Goal: Navigation & Orientation: Find specific page/section

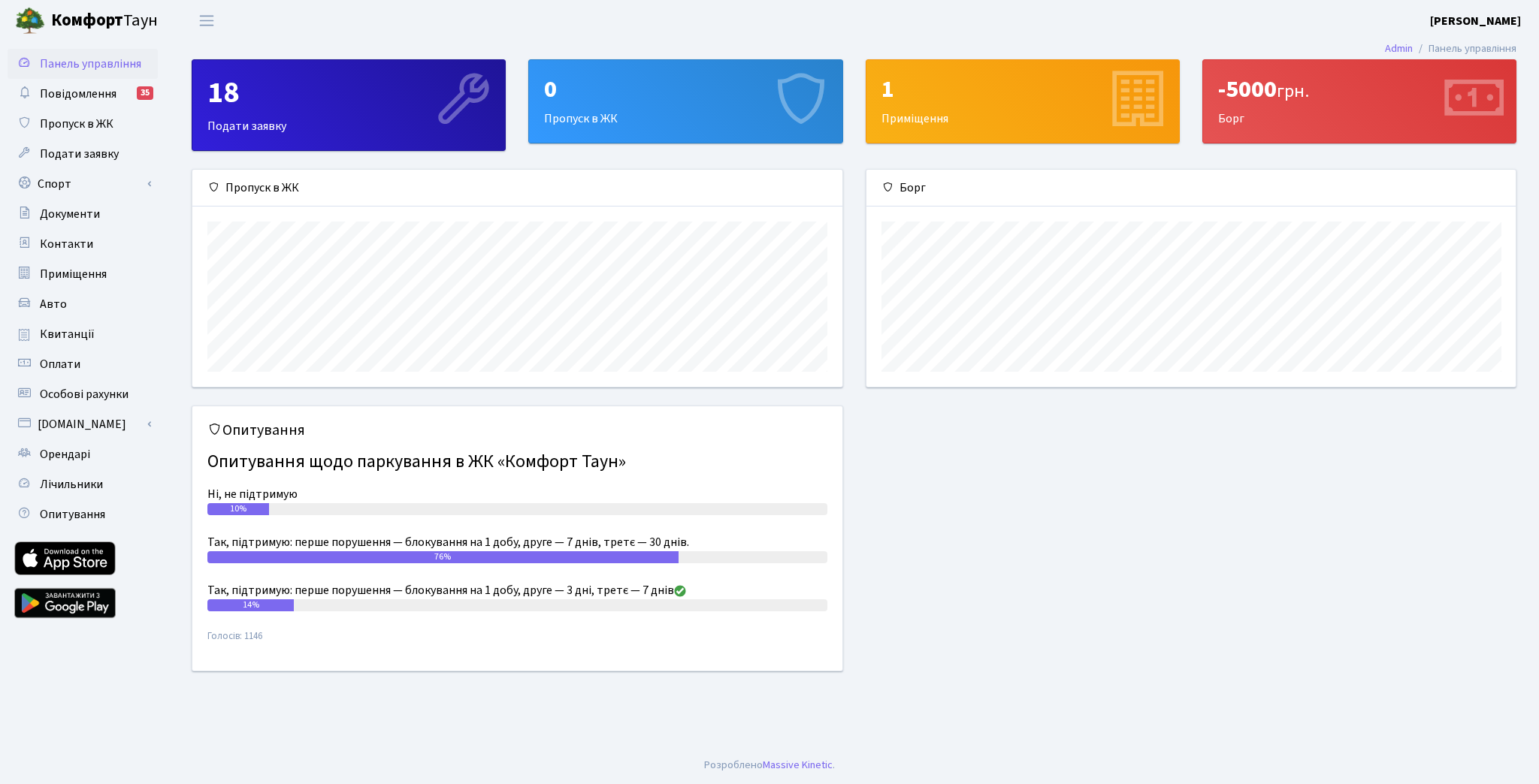
scroll to position [216, 650]
click at [107, 185] on link "Спорт" at bounding box center [83, 184] width 151 height 30
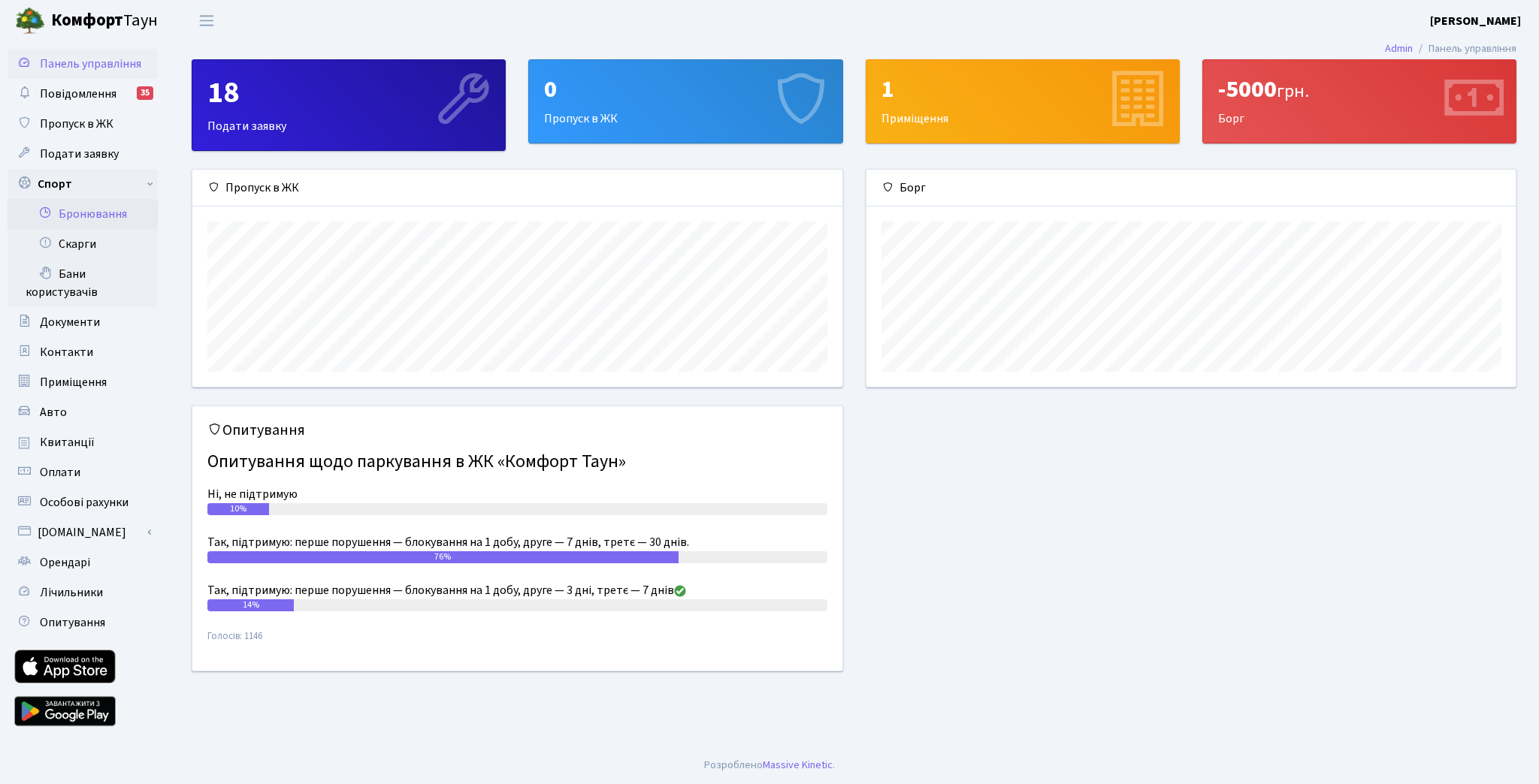
click at [104, 207] on link "Бронювання" at bounding box center [83, 214] width 151 height 30
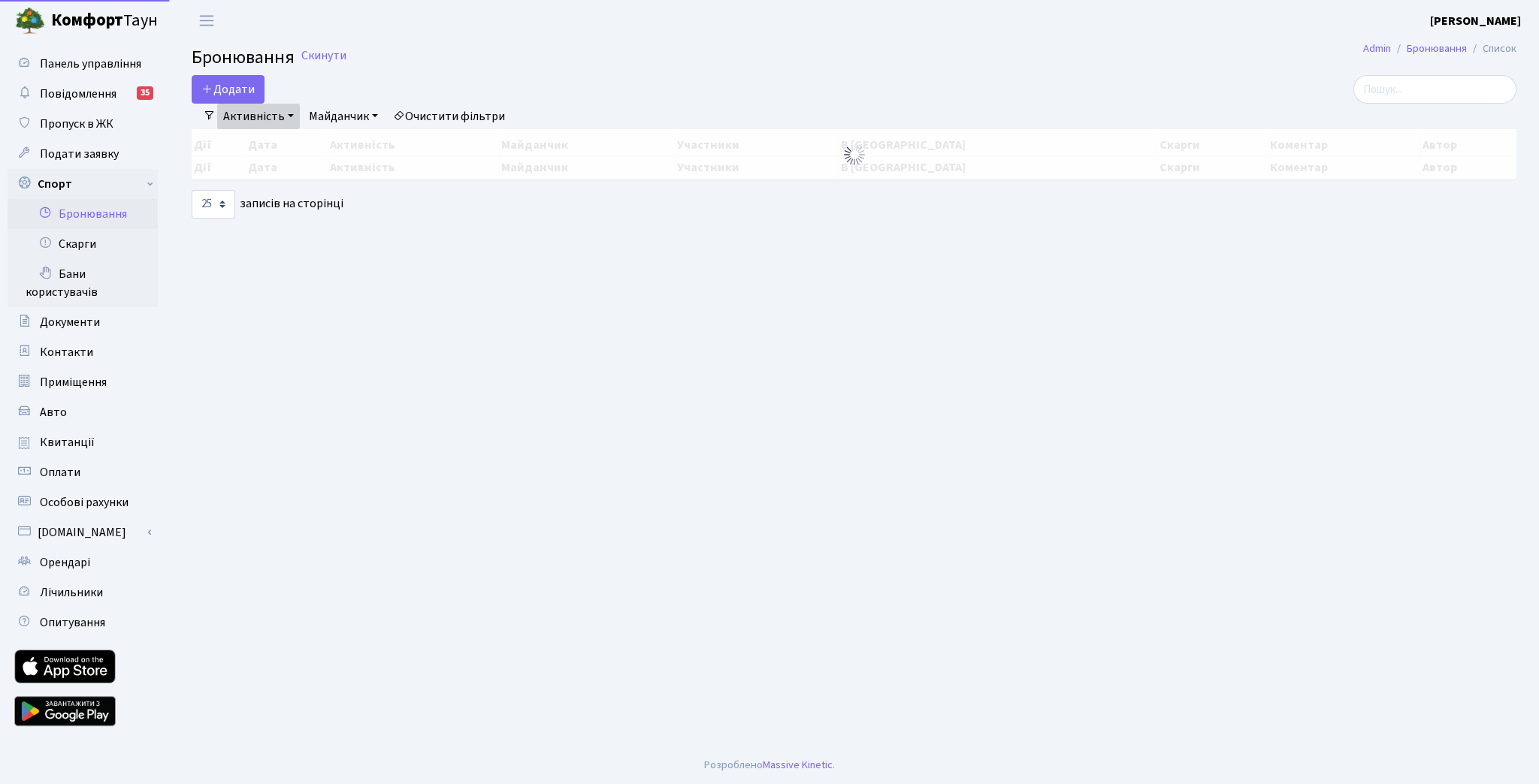
select select "25"
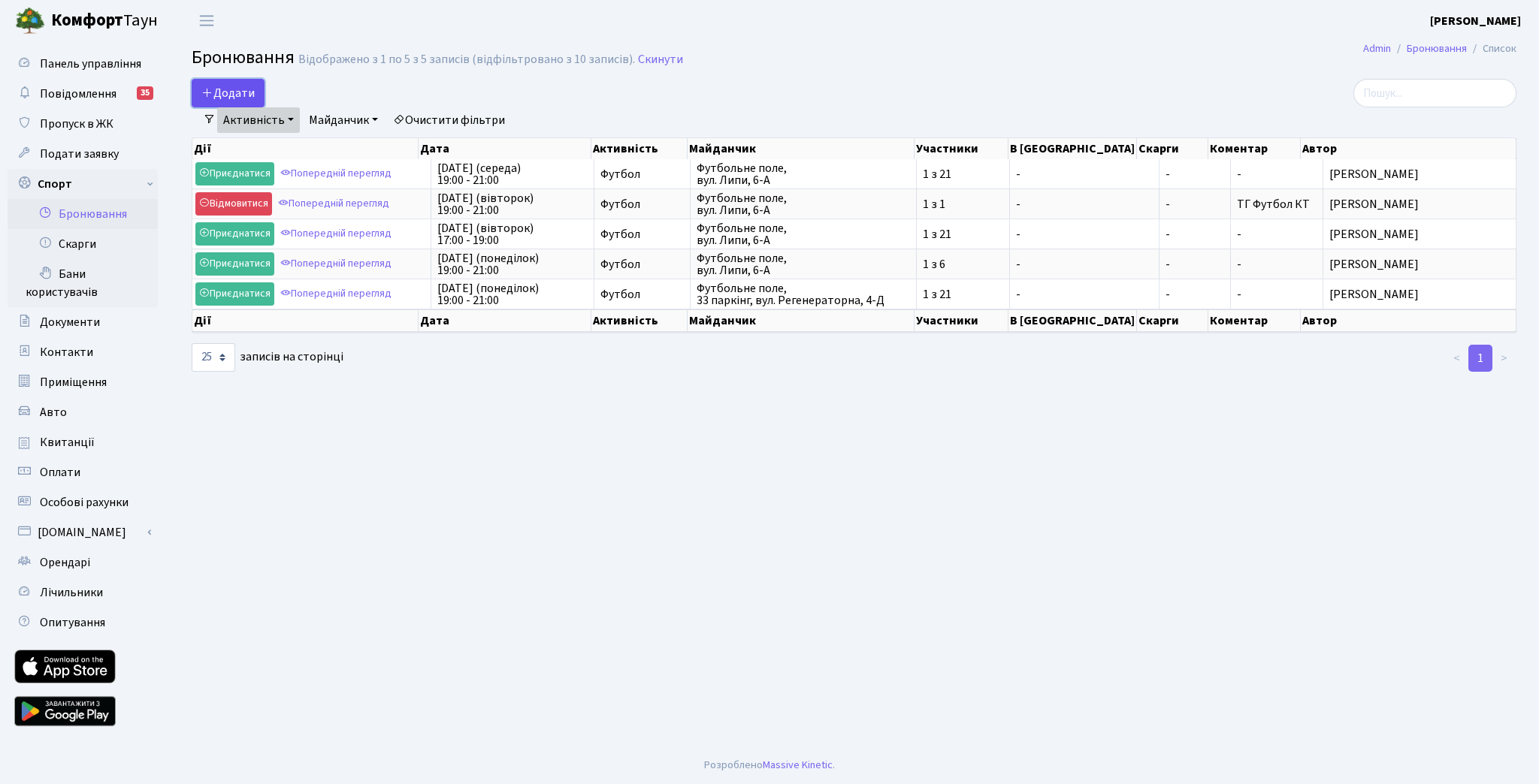
click at [258, 100] on button "Додати" at bounding box center [228, 92] width 73 height 28
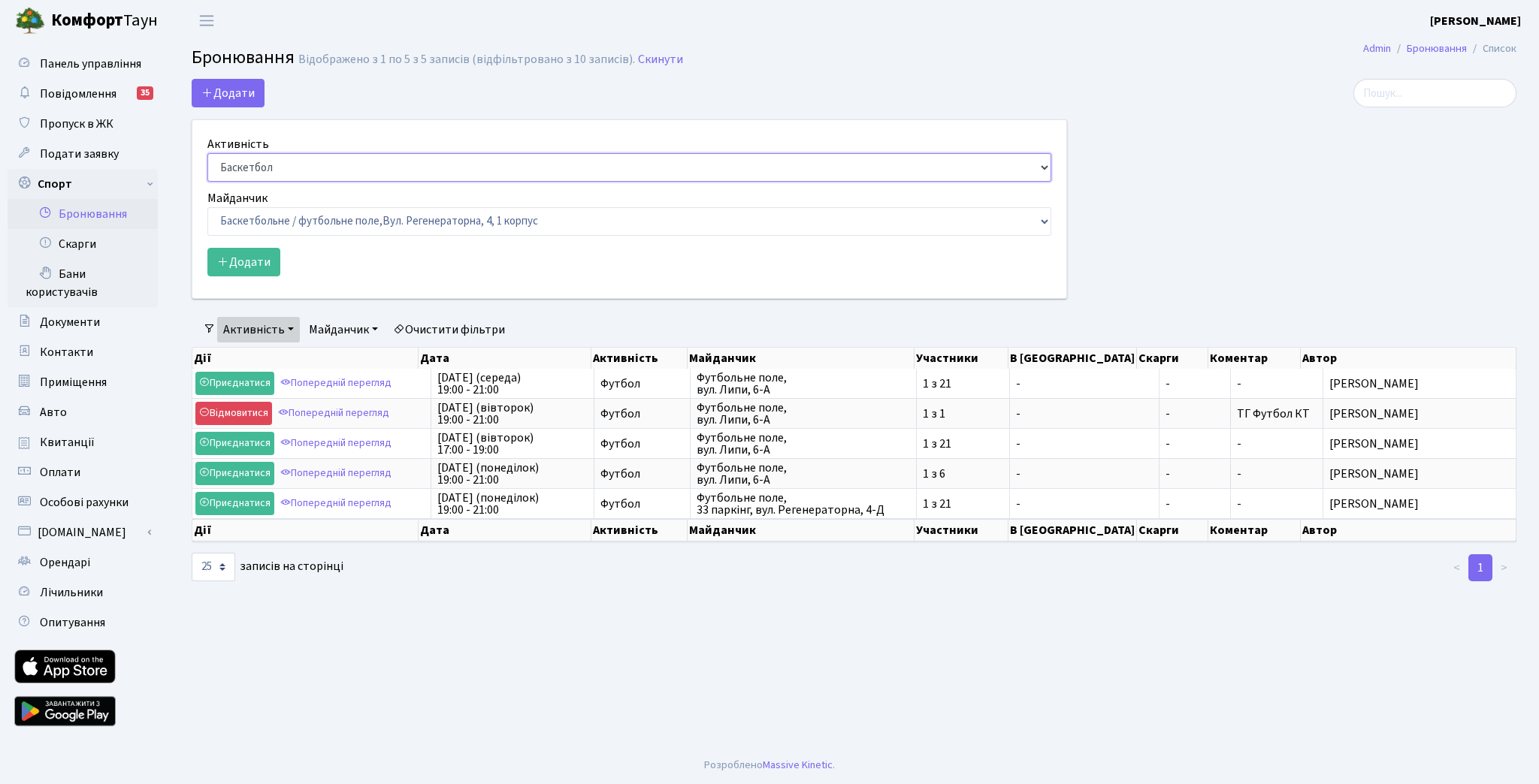
click at [287, 163] on select "Баскетбол Волейбол Йога Катання на роликах Настільний теніс Теніс Футбол Фітнес" at bounding box center [629, 167] width 843 height 28
select select "2"
click at [207, 153] on select "Баскетбол Волейбол Йога Катання на роликах Настільний теніс Теніс Футбол Фітнес" at bounding box center [629, 167] width 843 height 28
click at [325, 226] on select "Баскетбольне / футбольне поле, Вул. Регенераторна, 4, 1 корпус Баскетбольне пол…" at bounding box center [629, 221] width 843 height 28
select select "10"
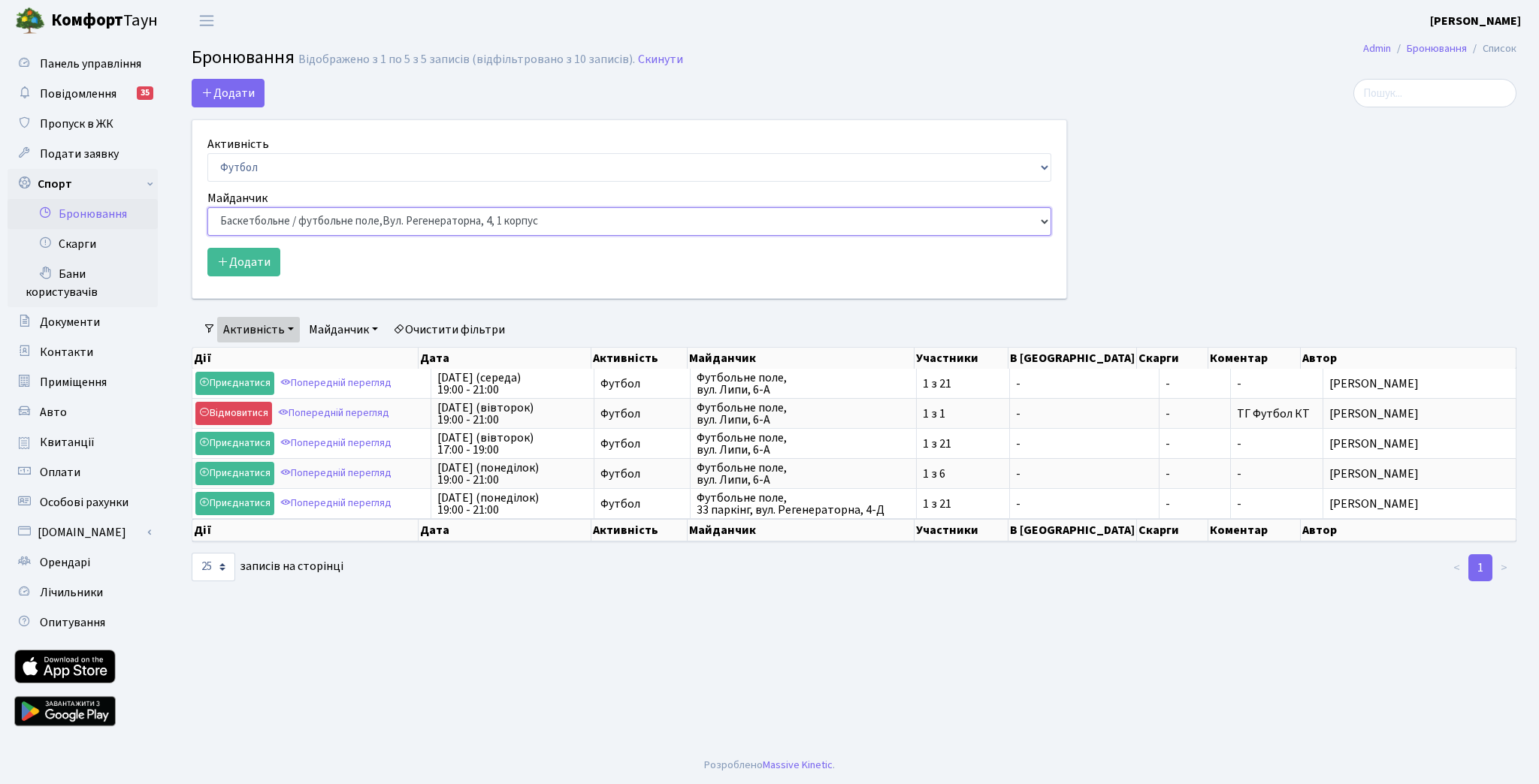
click at [207, 207] on select "Баскетбольне / футбольне поле, Вул. Регенераторна, 4, 1 корпус Баскетбольне пол…" at bounding box center [629, 221] width 843 height 28
click at [253, 248] on button "Додати" at bounding box center [243, 262] width 73 height 28
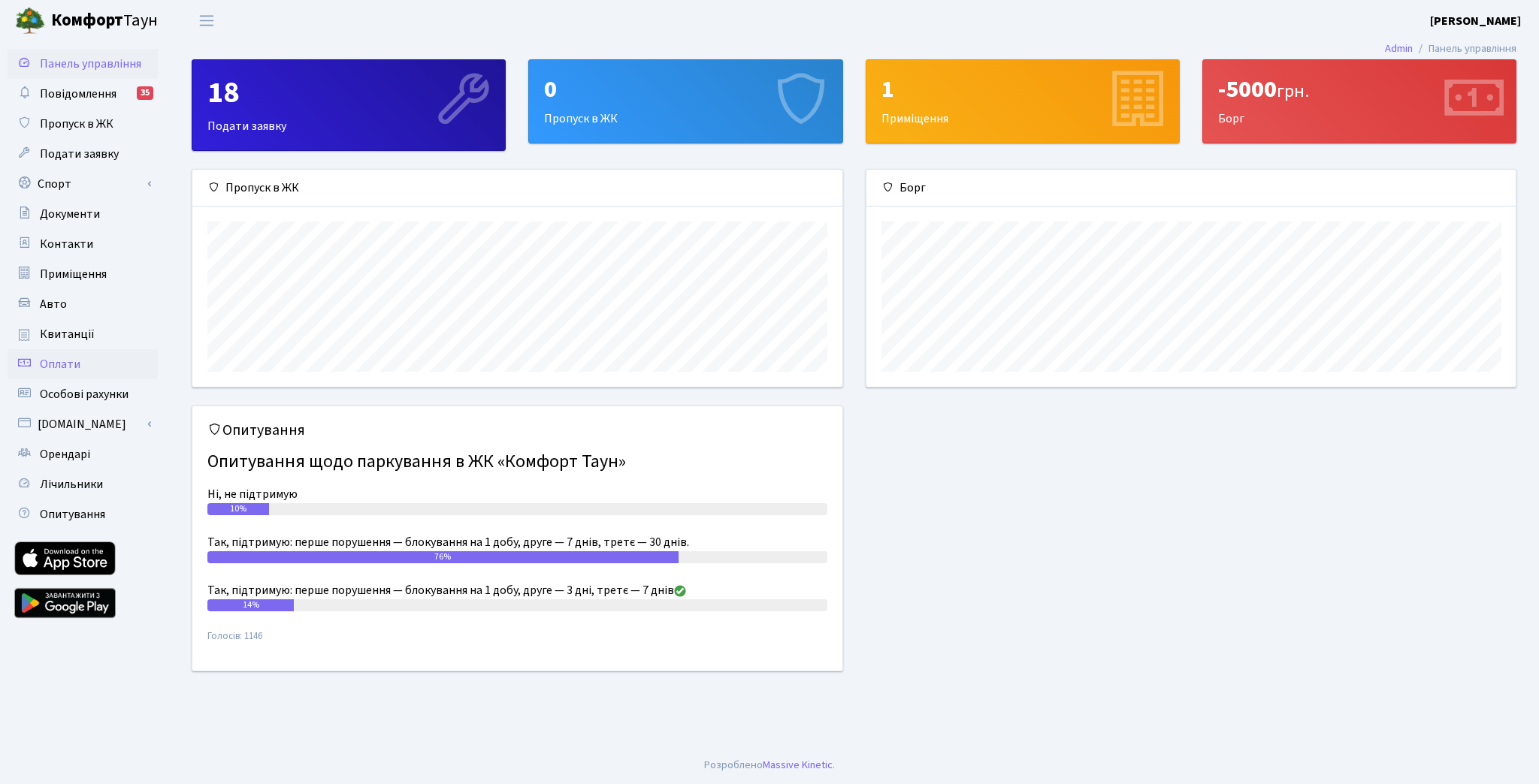
scroll to position [216, 650]
click at [108, 156] on span "Подати заявку" at bounding box center [80, 153] width 79 height 16
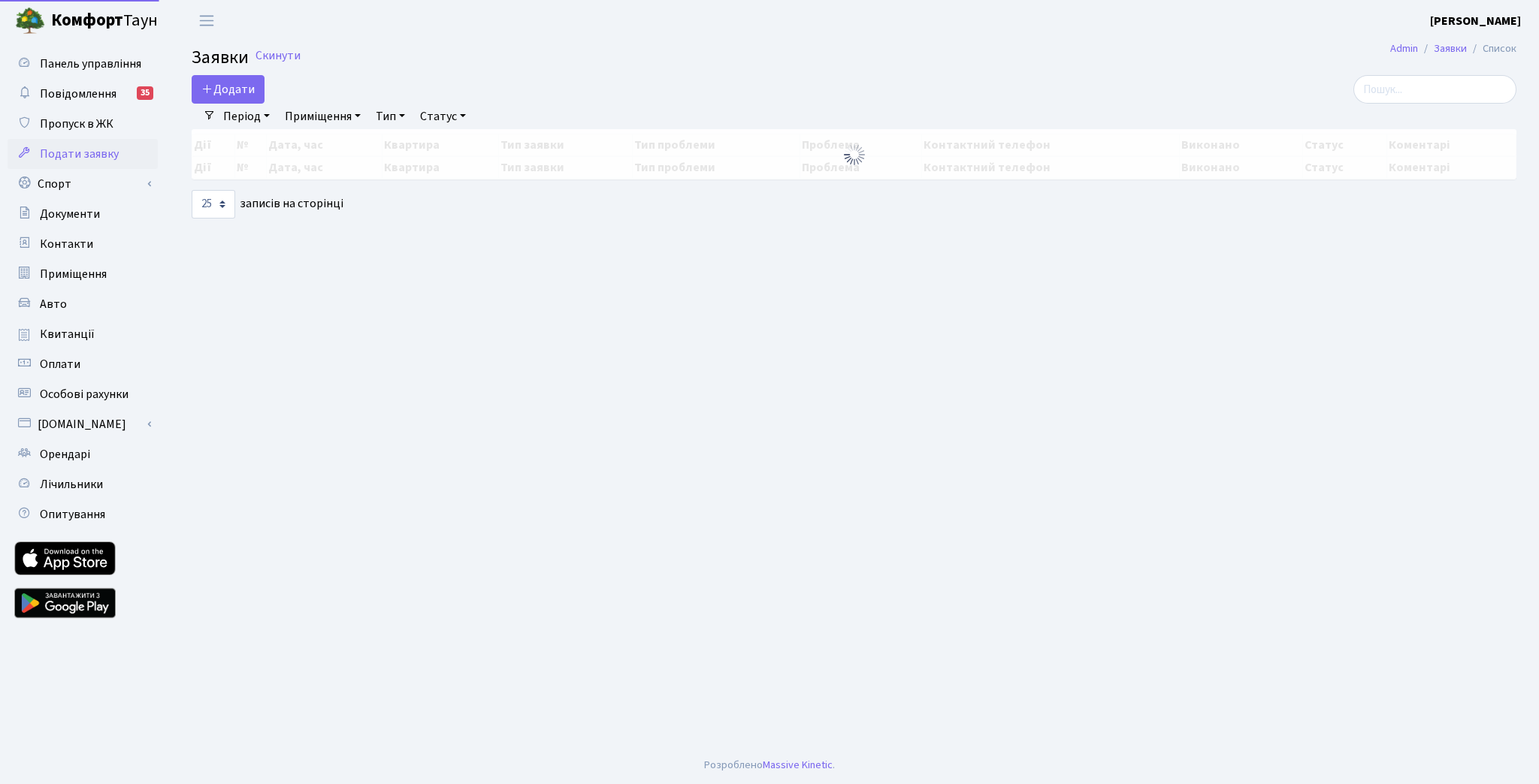
select select "25"
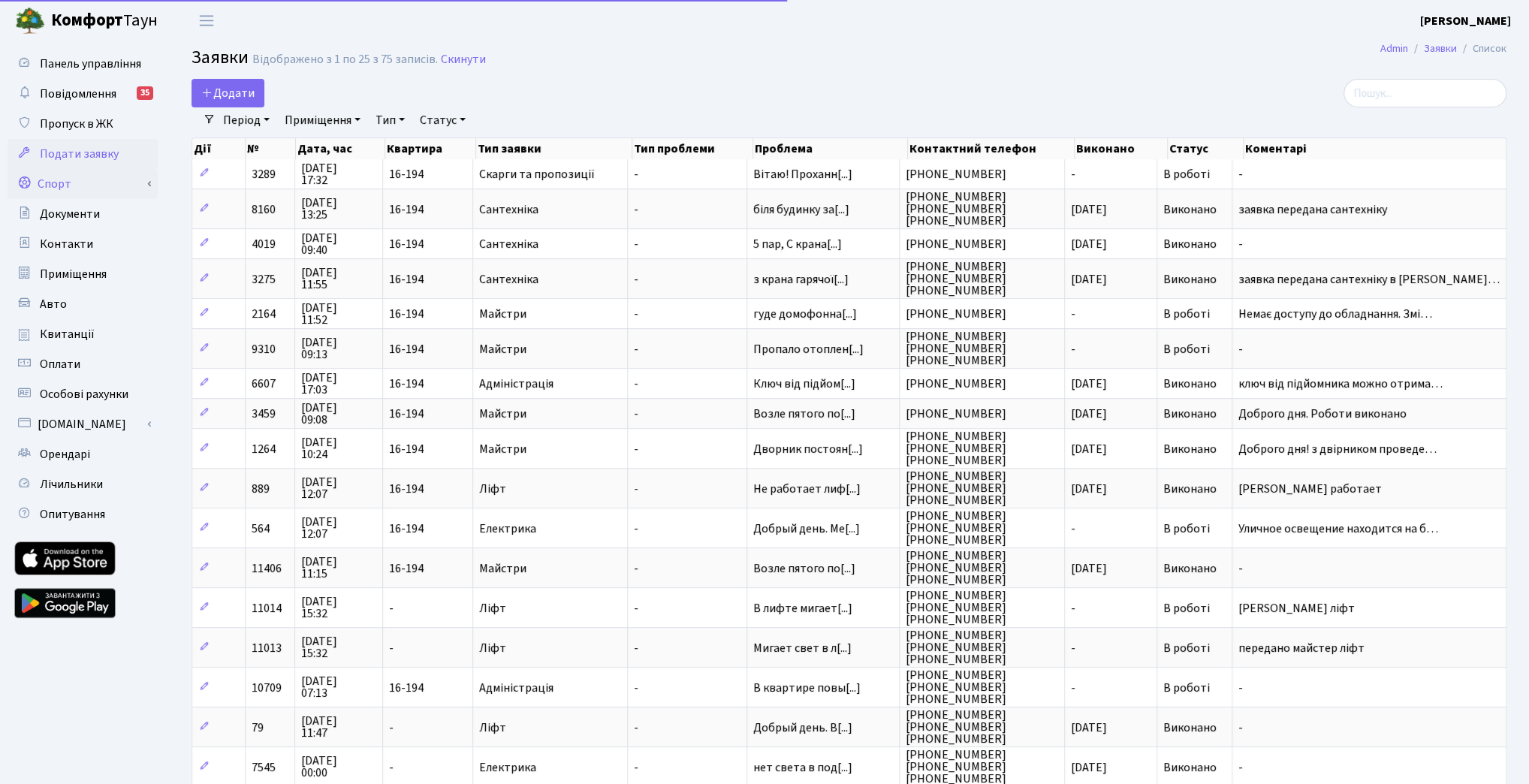
click at [125, 186] on link "Спорт" at bounding box center [83, 184] width 151 height 30
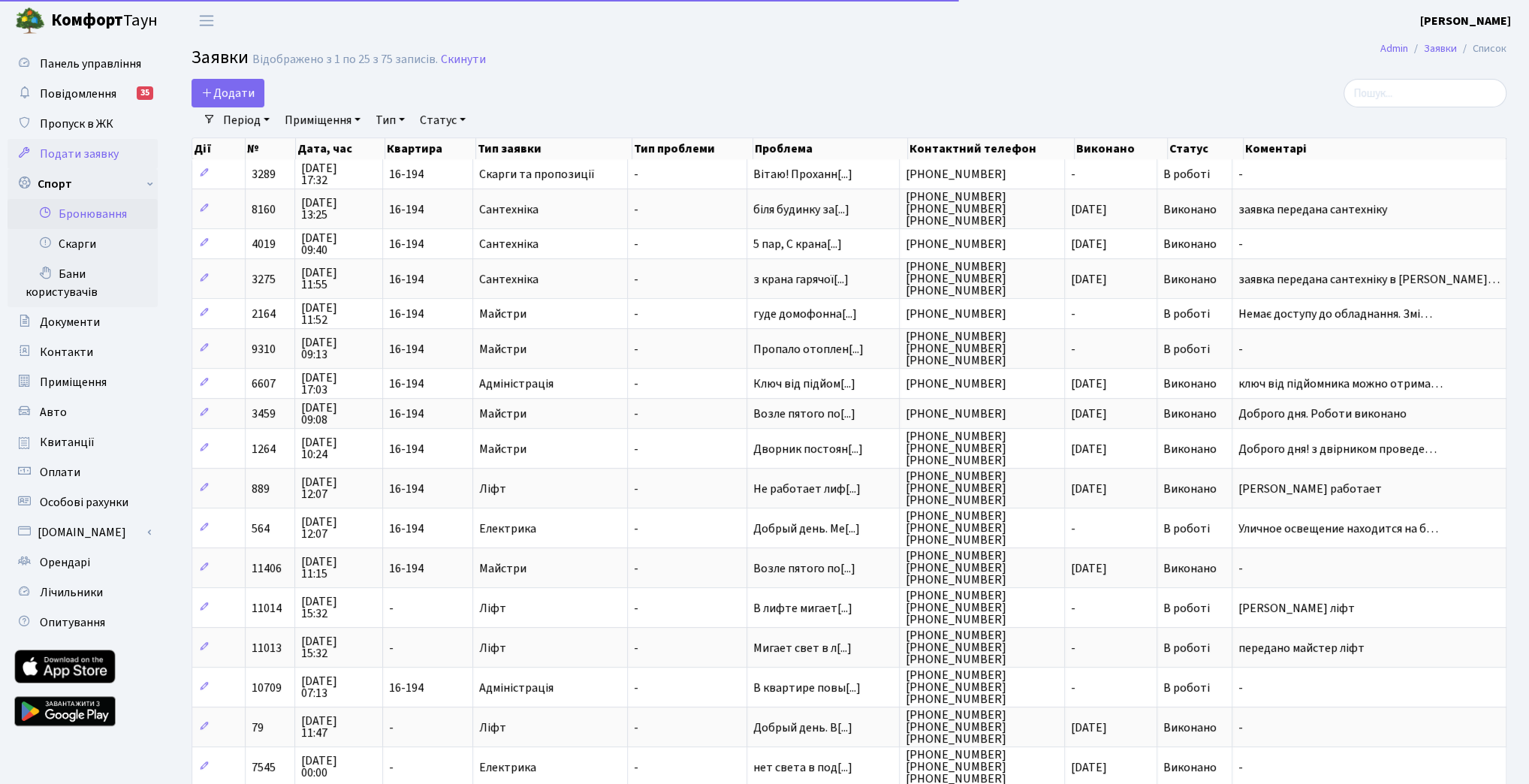
click at [127, 209] on link "Бронювання" at bounding box center [83, 214] width 151 height 30
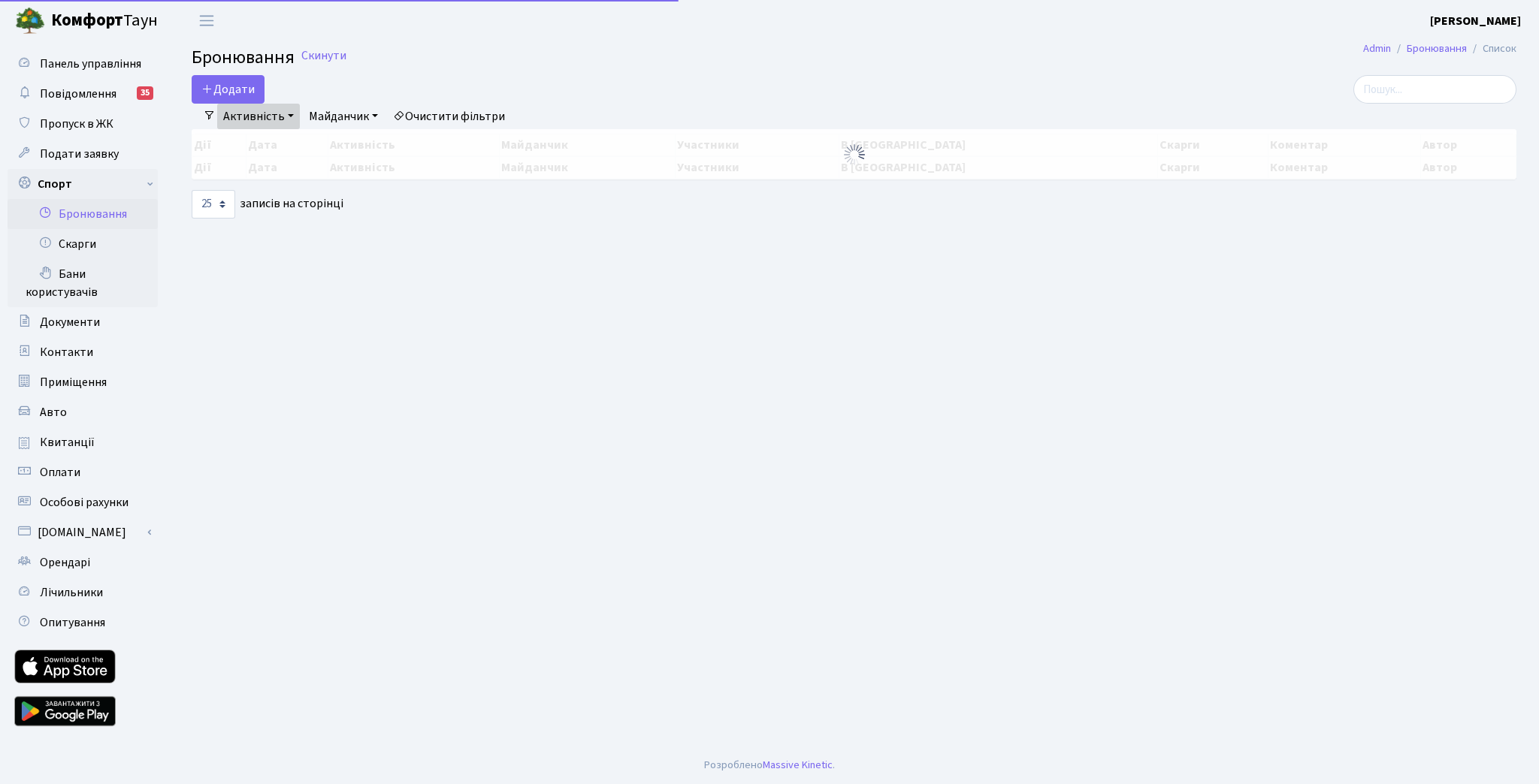
select select "25"
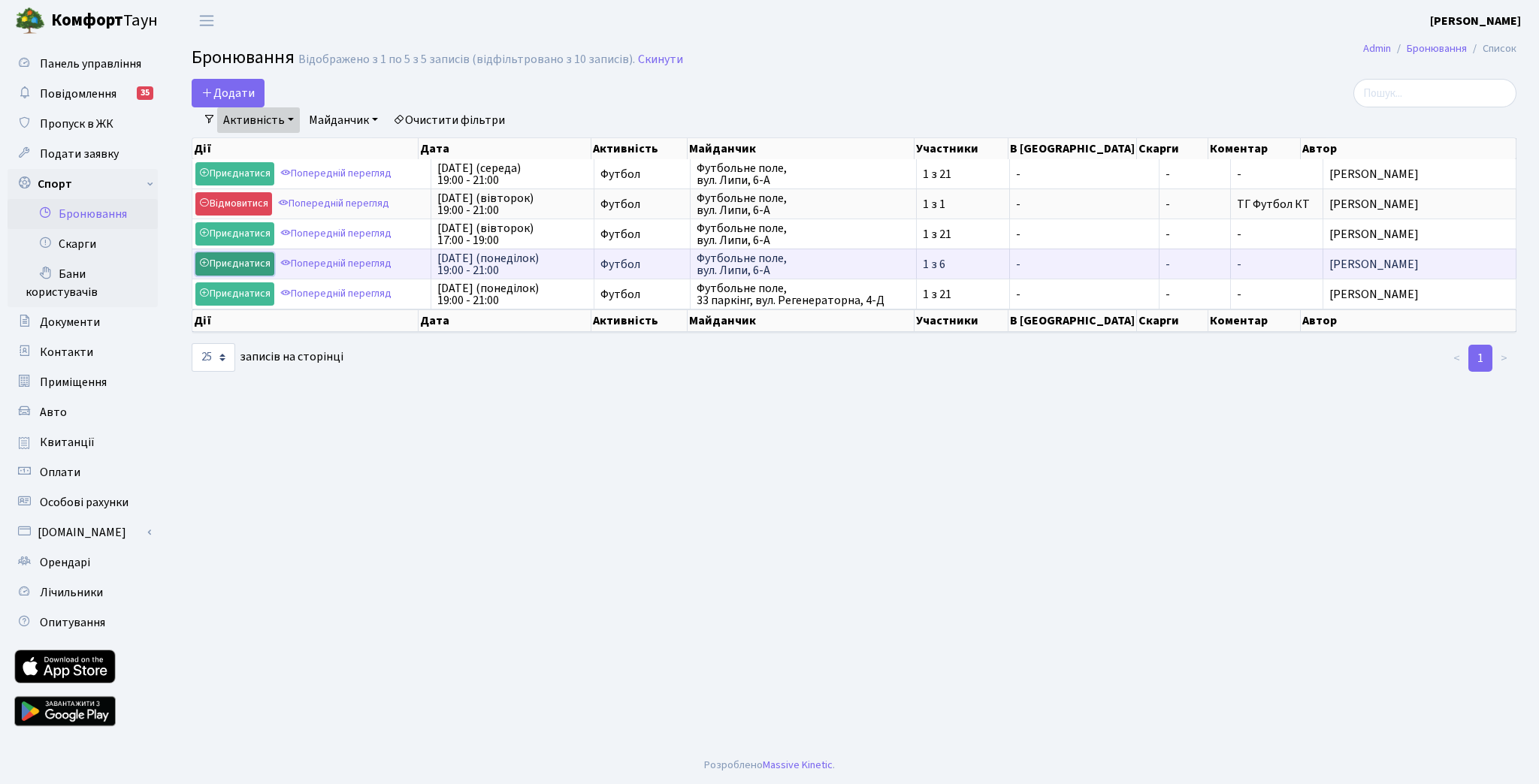
click at [234, 261] on link "Приєднатися" at bounding box center [234, 263] width 79 height 23
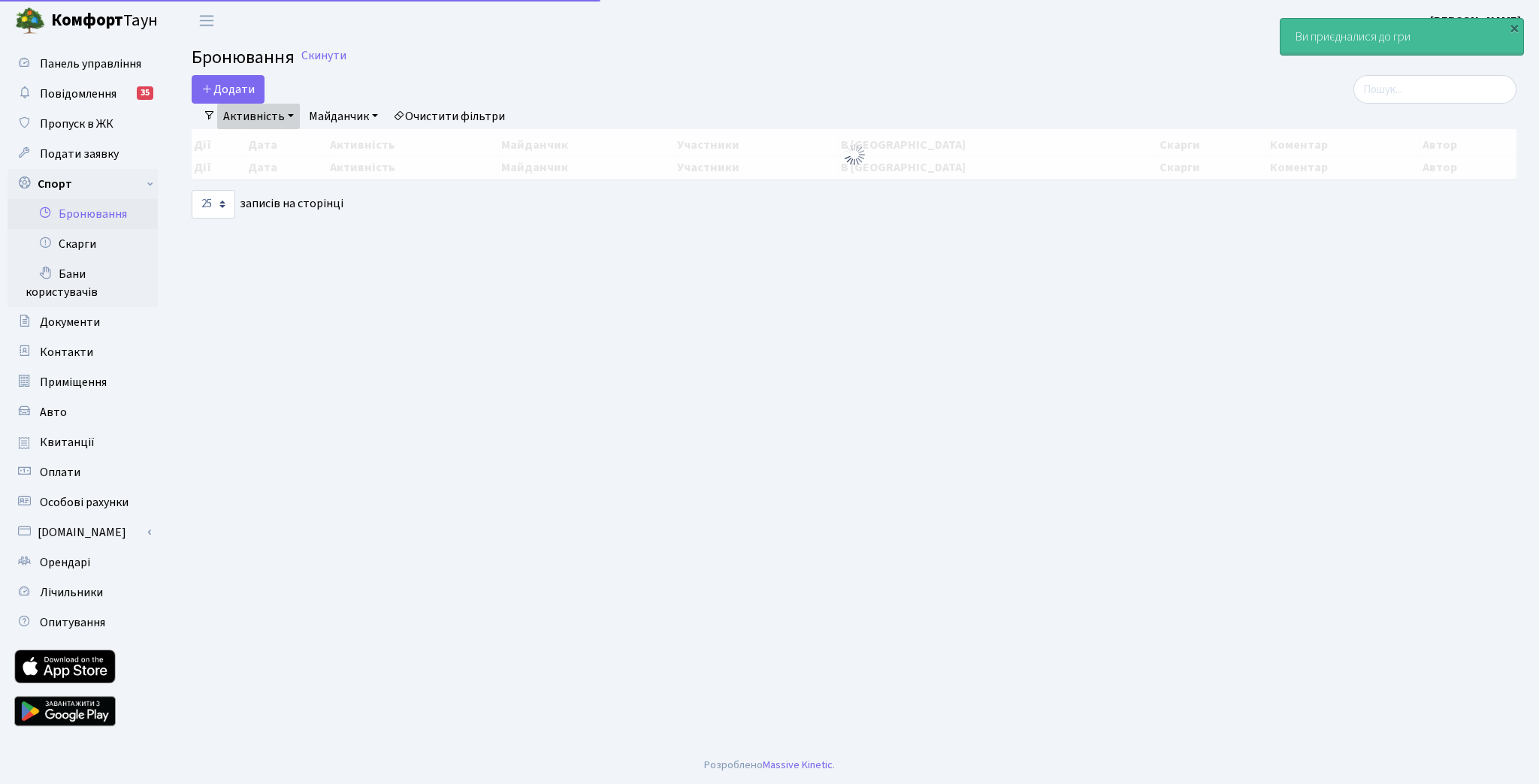
select select "25"
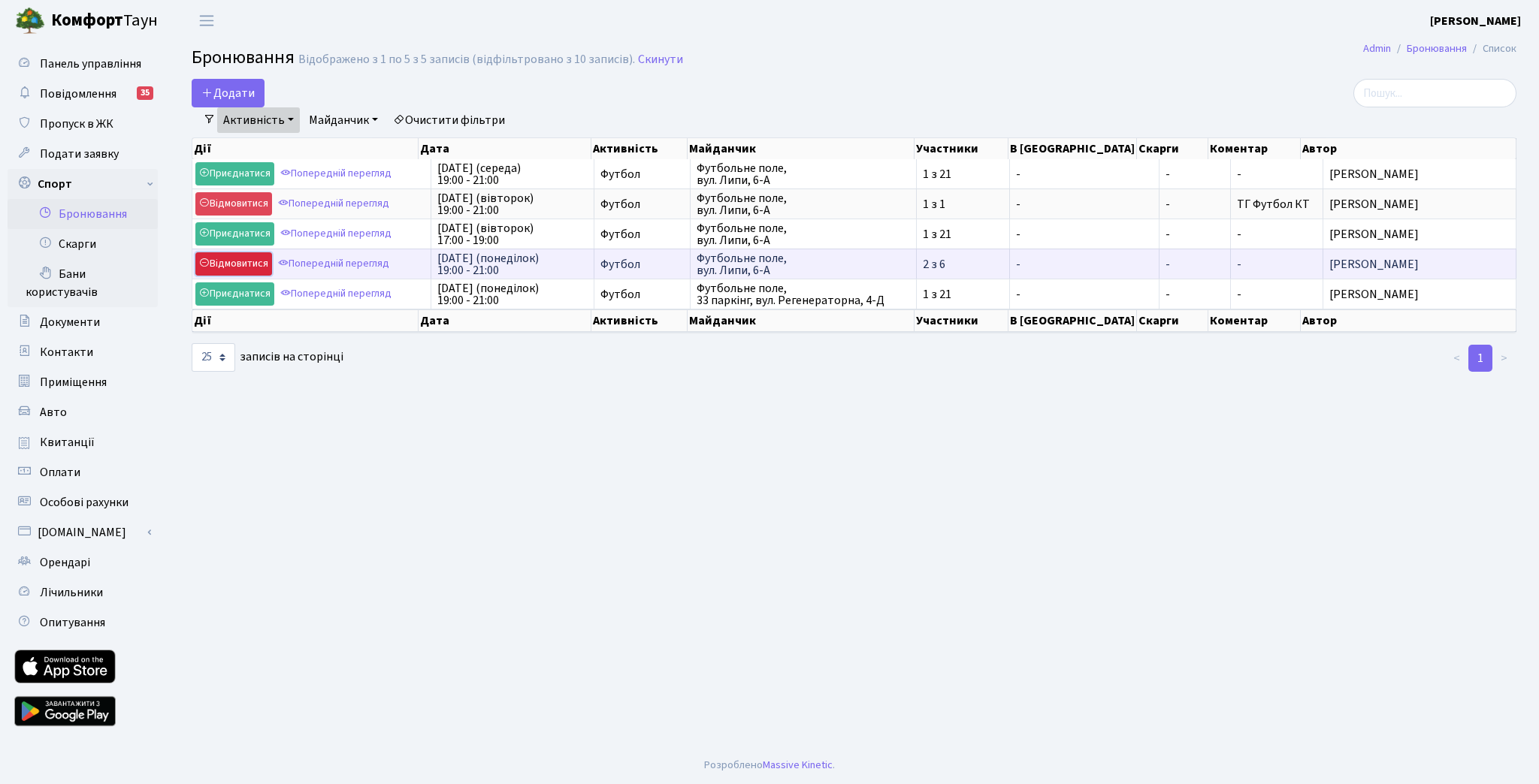
click at [241, 262] on link "Відмовитися" at bounding box center [234, 263] width 77 height 23
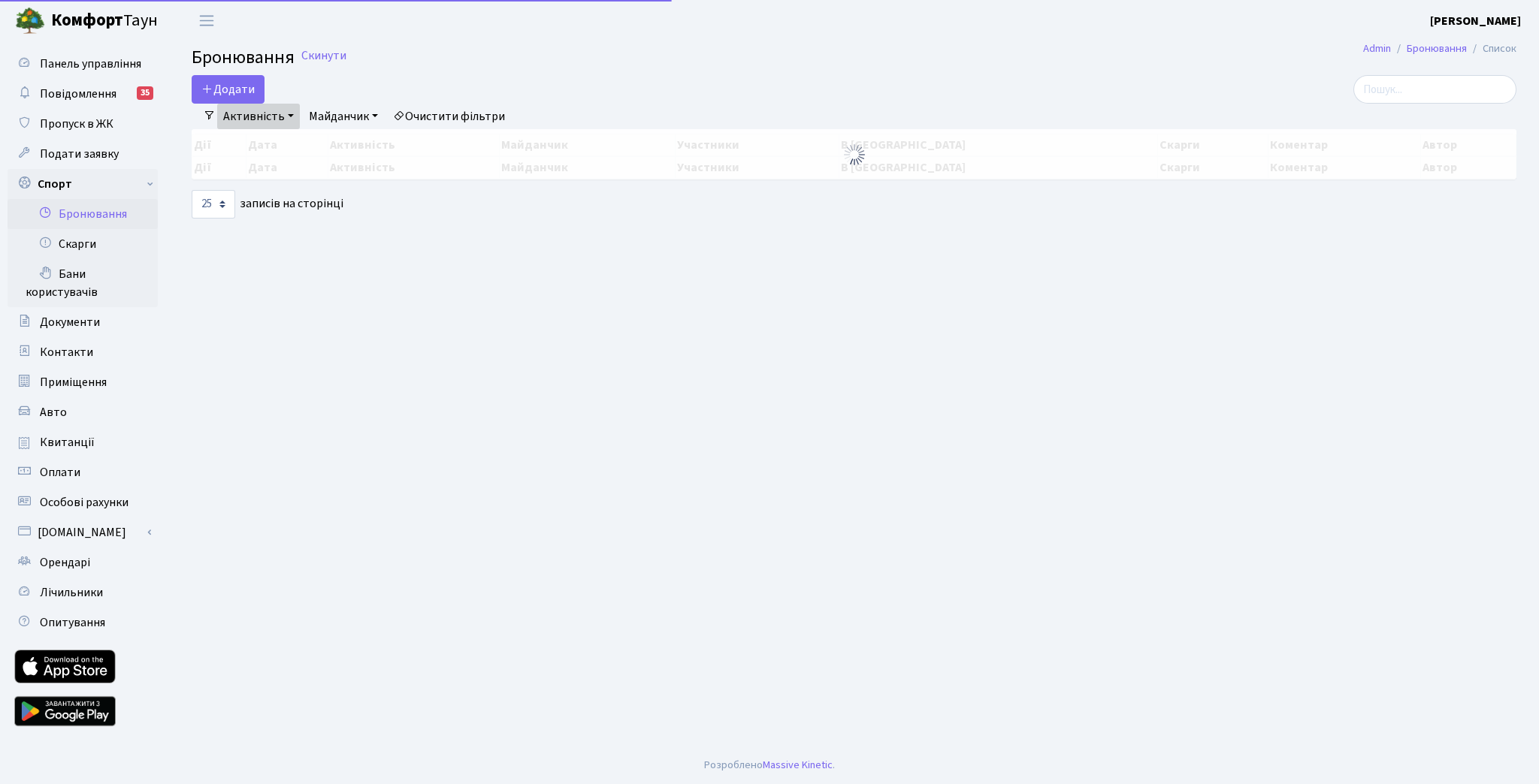
select select "25"
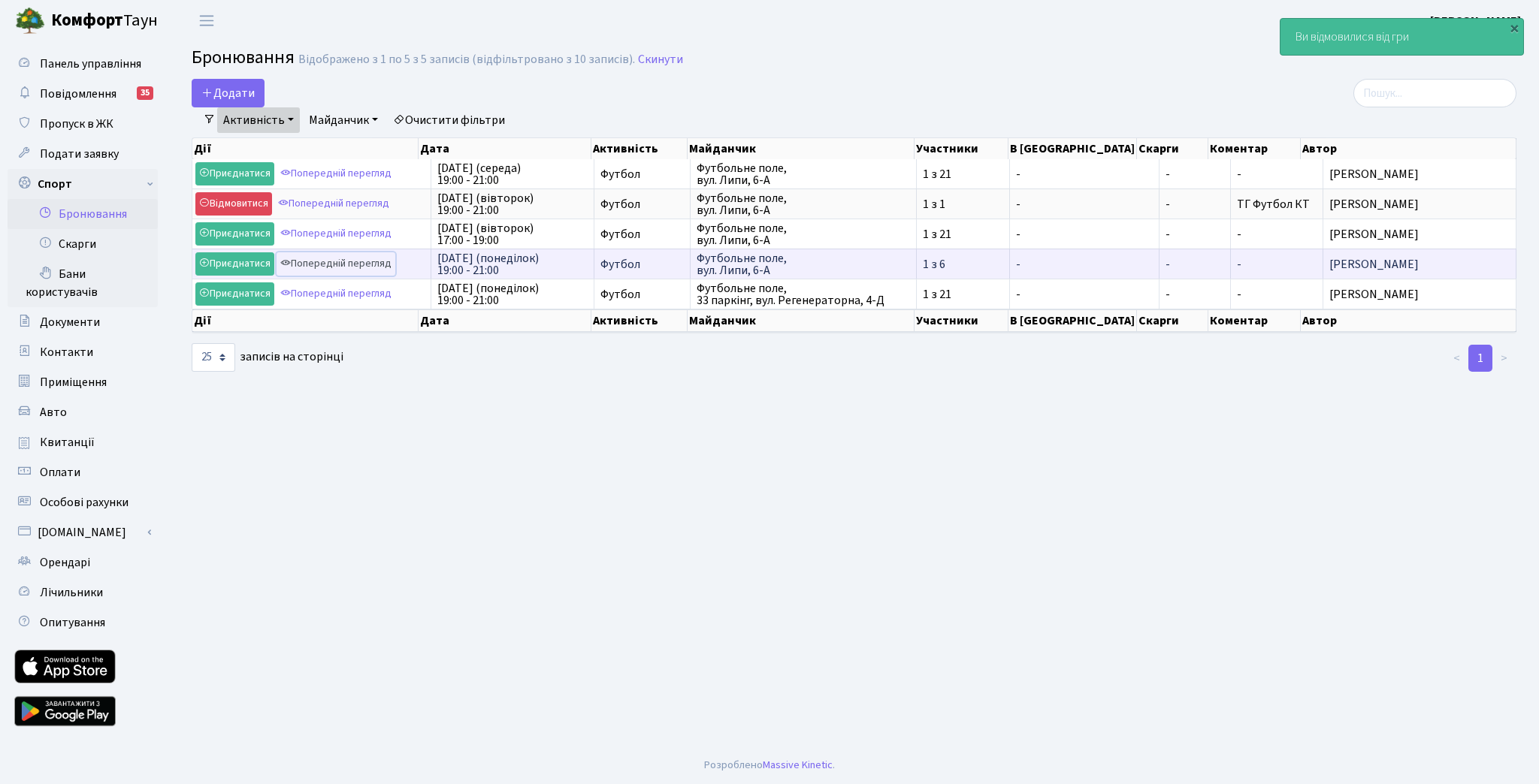
click at [319, 256] on link "Попередній перегляд" at bounding box center [335, 263] width 119 height 23
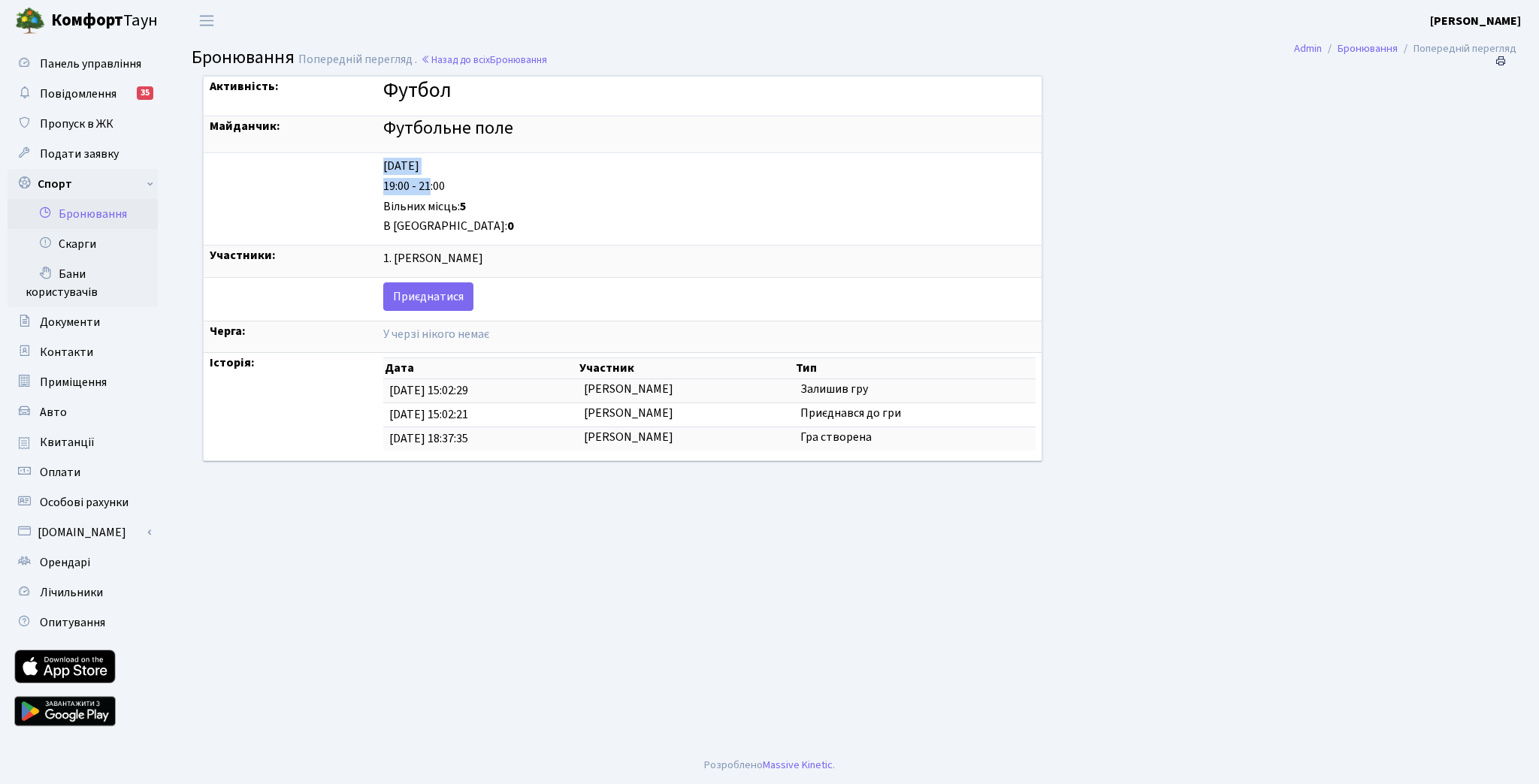
drag, startPoint x: 346, startPoint y: 163, endPoint x: 399, endPoint y: 197, distance: 63.0
click at [399, 197] on div "Monday 15.09 19:00 - 21:00 Вільних місць: 5 В черзі: 0" at bounding box center [709, 196] width 653 height 77
click at [399, 198] on div "Вільних місць: 5" at bounding box center [709, 207] width 653 height 17
drag, startPoint x: 360, startPoint y: 434, endPoint x: 457, endPoint y: 436, distance: 97.0
click at [455, 436] on td "14.09.2025 18:37:35" at bounding box center [481, 438] width 195 height 23
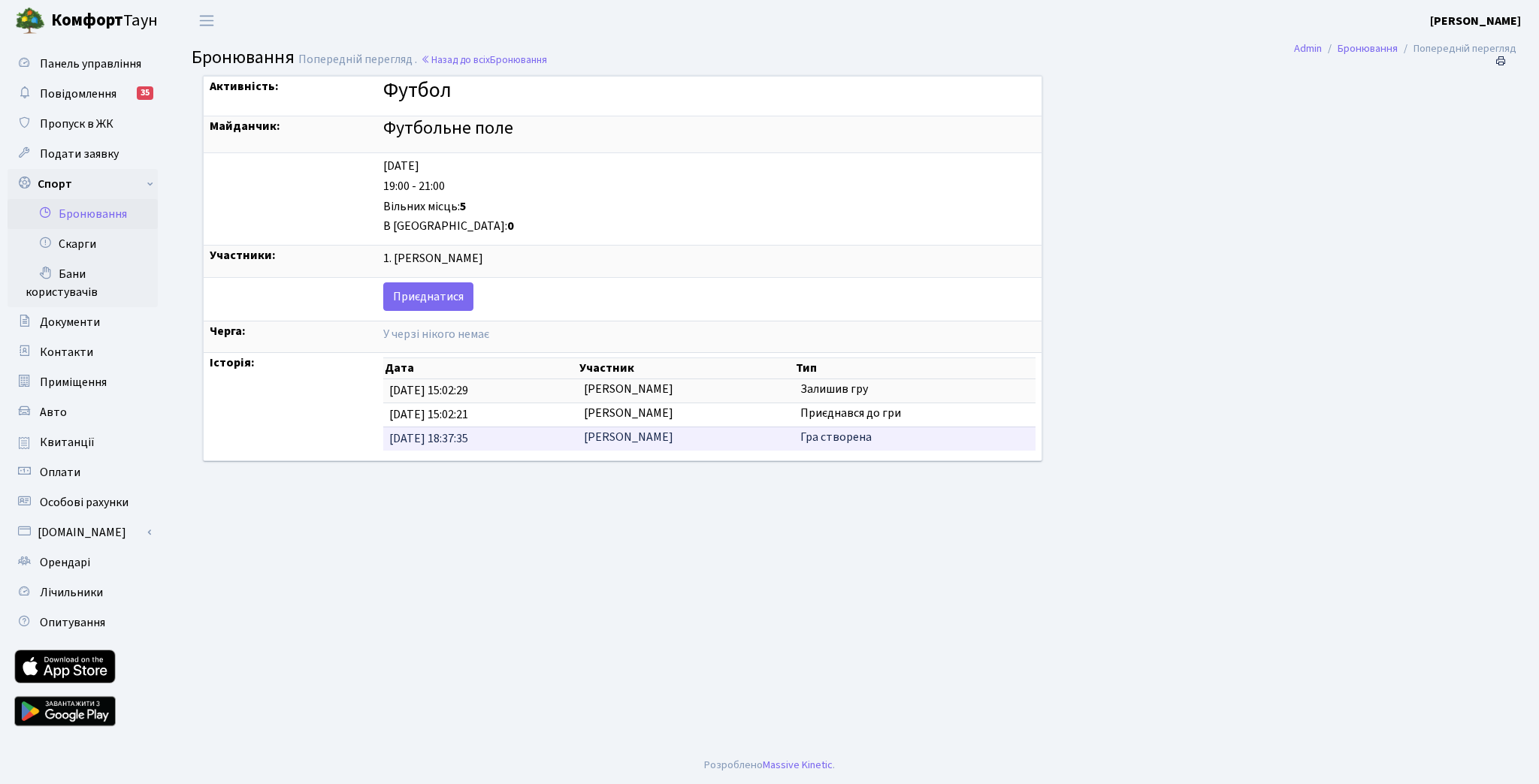
click at [457, 436] on td "14.09.2025 18:37:35" at bounding box center [481, 438] width 195 height 23
drag, startPoint x: 473, startPoint y: 434, endPoint x: 359, endPoint y: 437, distance: 114.0
click at [383, 437] on td "14.09.2025 18:37:35" at bounding box center [481, 438] width 195 height 23
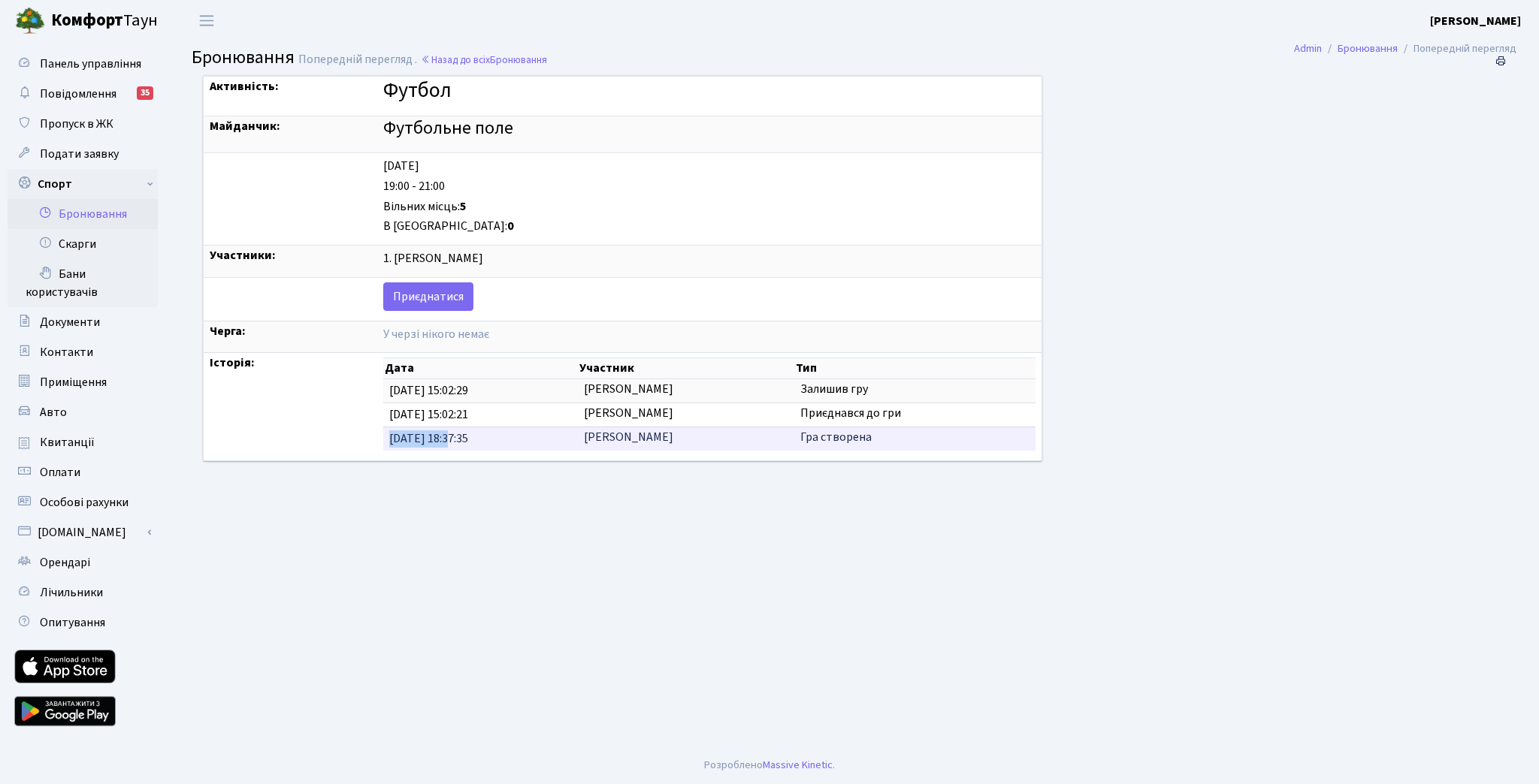
click at [383, 437] on td "14.09.2025 18:37:35" at bounding box center [481, 438] width 195 height 23
drag, startPoint x: 583, startPoint y: 435, endPoint x: 672, endPoint y: 429, distance: 89.2
click at [583, 435] on td "Чемерис Андрій Вікторович" at bounding box center [687, 438] width 217 height 23
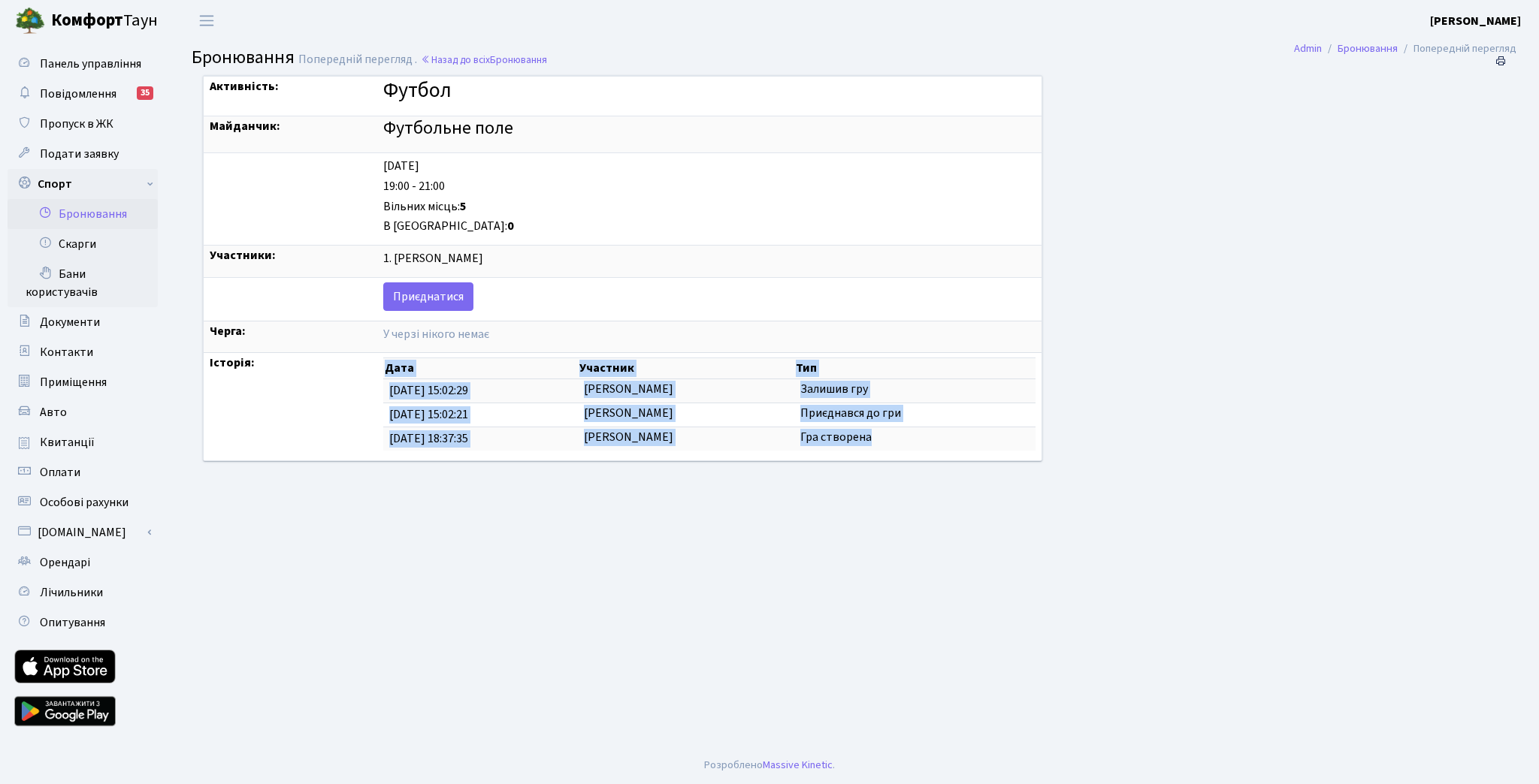
drag, startPoint x: 958, startPoint y: 438, endPoint x: 345, endPoint y: 434, distance: 613.0
click at [377, 434] on td "Дата Участник Тип 15.09.2025 15:02:29 Шаров Віктор Володимирович Залишив гру 15…" at bounding box center [709, 407] width 665 height 108
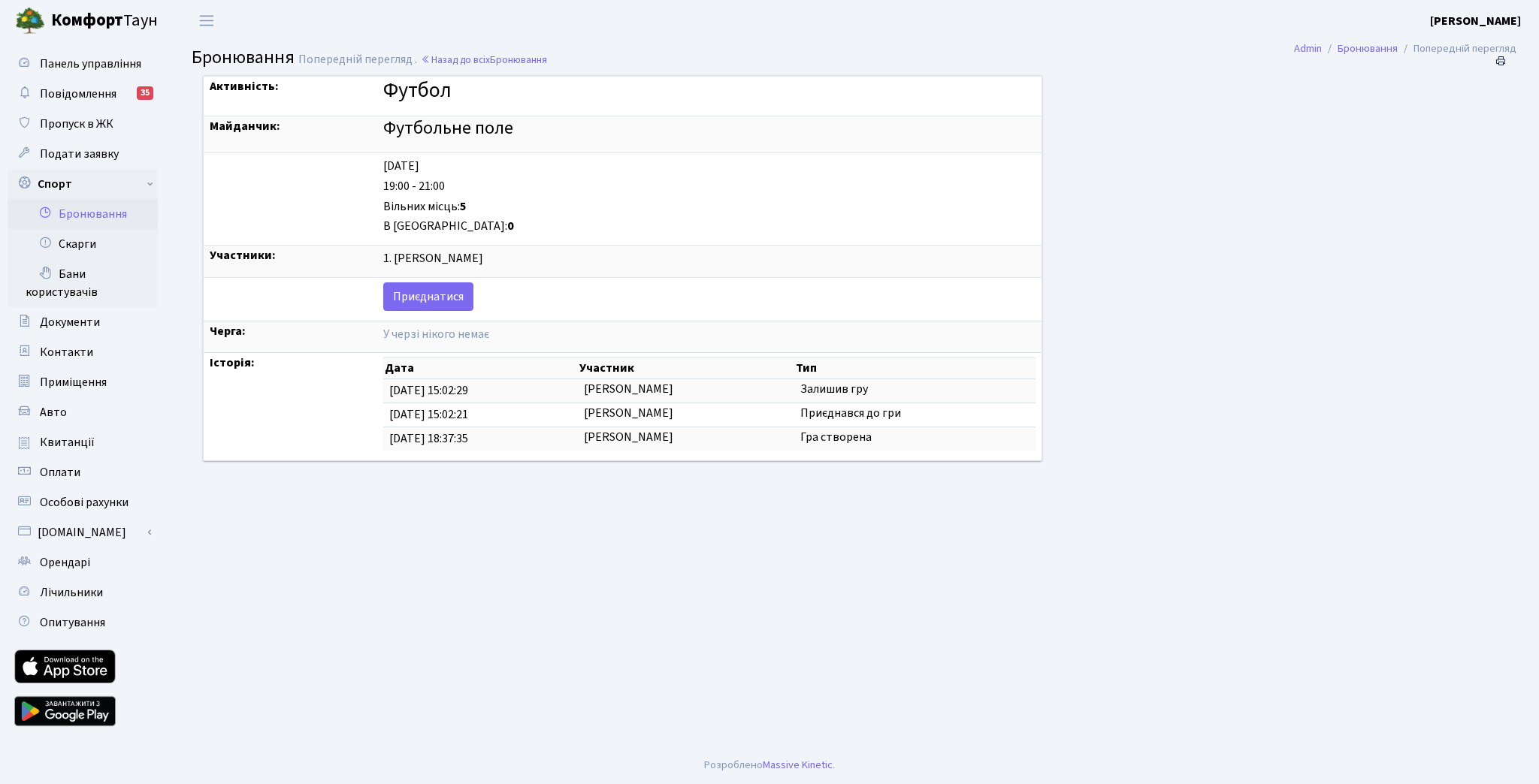
click at [377, 434] on td "Дата Участник Тип 15.09.2025 15:02:29 Шаров Віктор Володимирович Залишив гру 15…" at bounding box center [709, 407] width 665 height 108
drag, startPoint x: 348, startPoint y: 433, endPoint x: 941, endPoint y: 429, distance: 593.0
click at [941, 429] on tr "14.09.2025 18:37:35 Чемерис Андрій Вікторович Гра створена" at bounding box center [709, 438] width 653 height 23
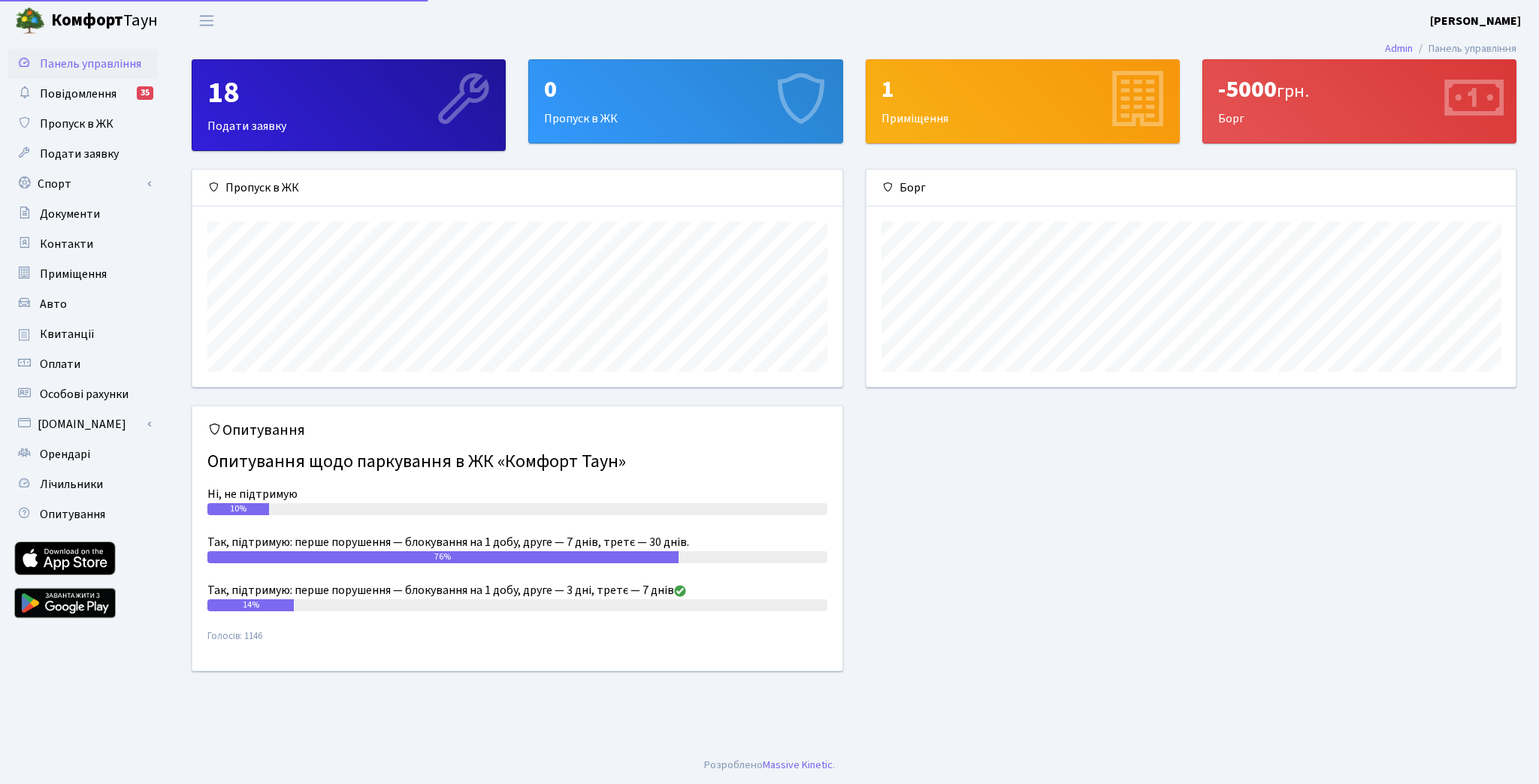
scroll to position [216, 650]
drag, startPoint x: 548, startPoint y: 532, endPoint x: 542, endPoint y: 602, distance: 70.3
click at [543, 601] on div "Опитування Опитування щодо паркування в ЖК «Комфорт Таун» Ні, не підтримую 10% …" at bounding box center [518, 538] width 650 height 264
click at [554, 586] on div "Так, підтримую: перше порушення — блокування на 1 добу, друге — 3 дні, третє — …" at bounding box center [517, 590] width 620 height 18
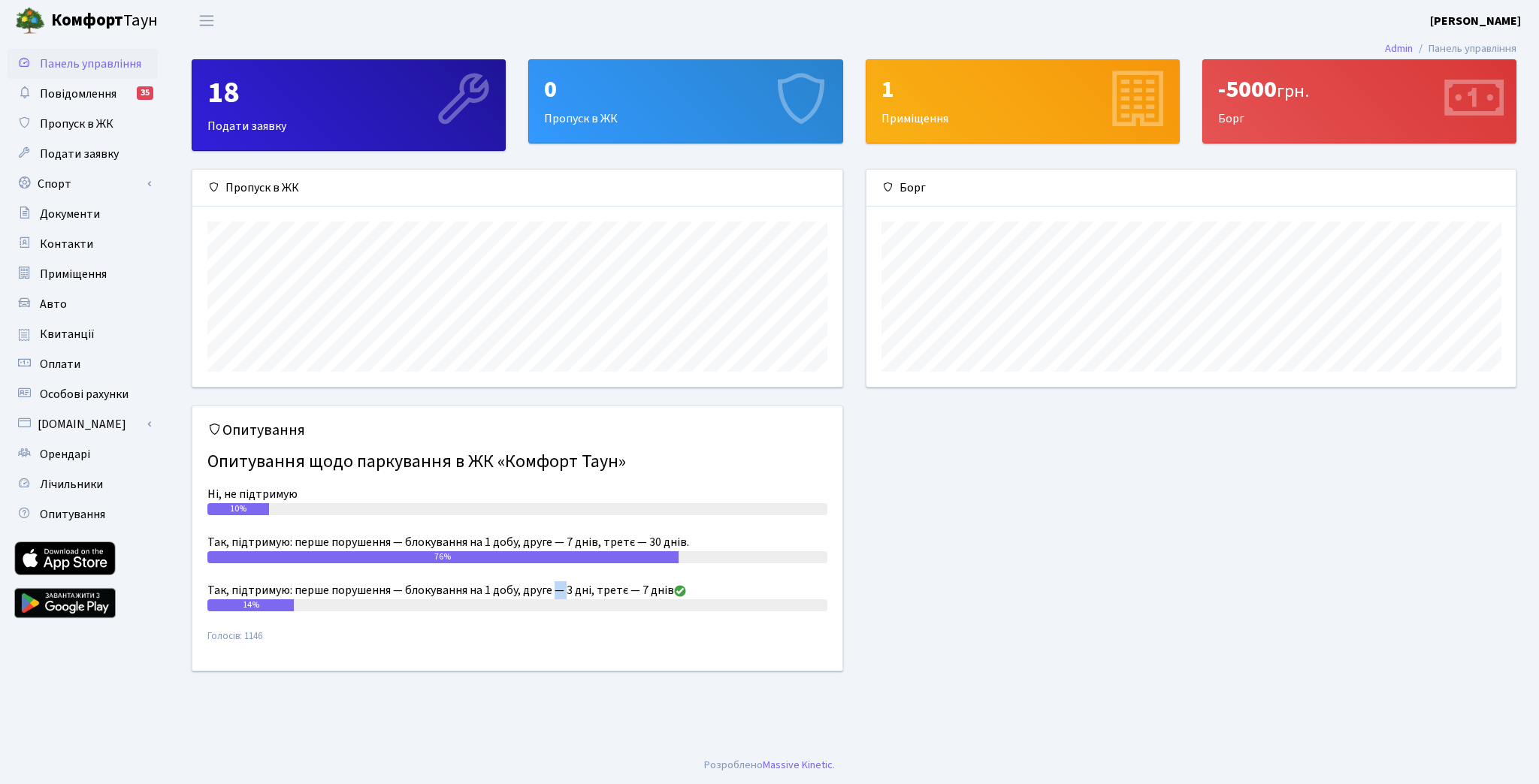
click at [554, 586] on div "Так, підтримую: перше порушення — блокування на 1 добу, друге — 3 дні, третє — …" at bounding box center [517, 590] width 620 height 18
click at [533, 599] on div "14%" at bounding box center [517, 605] width 620 height 12
drag, startPoint x: 491, startPoint y: 520, endPoint x: 488, endPoint y: 602, distance: 82.1
click at [488, 602] on div "Опитування Опитування щодо паркування в ЖК «Комфорт Таун» Ні, не підтримую 10% …" at bounding box center [518, 538] width 650 height 264
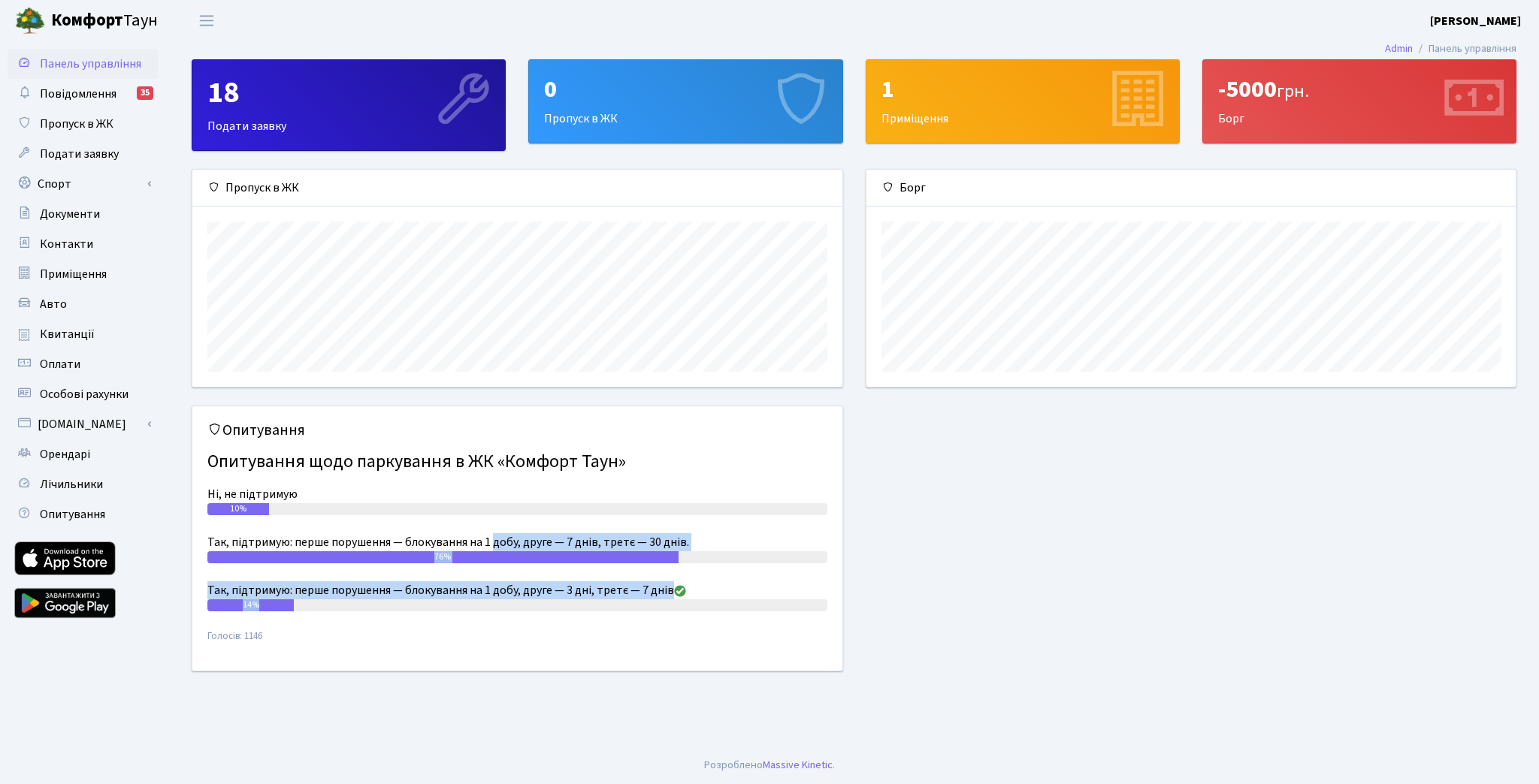
click at [491, 624] on div "Опитування Опитування щодо паркування в ЖК «Комфорт Таун» Ні, не підтримую 10% …" at bounding box center [518, 538] width 650 height 264
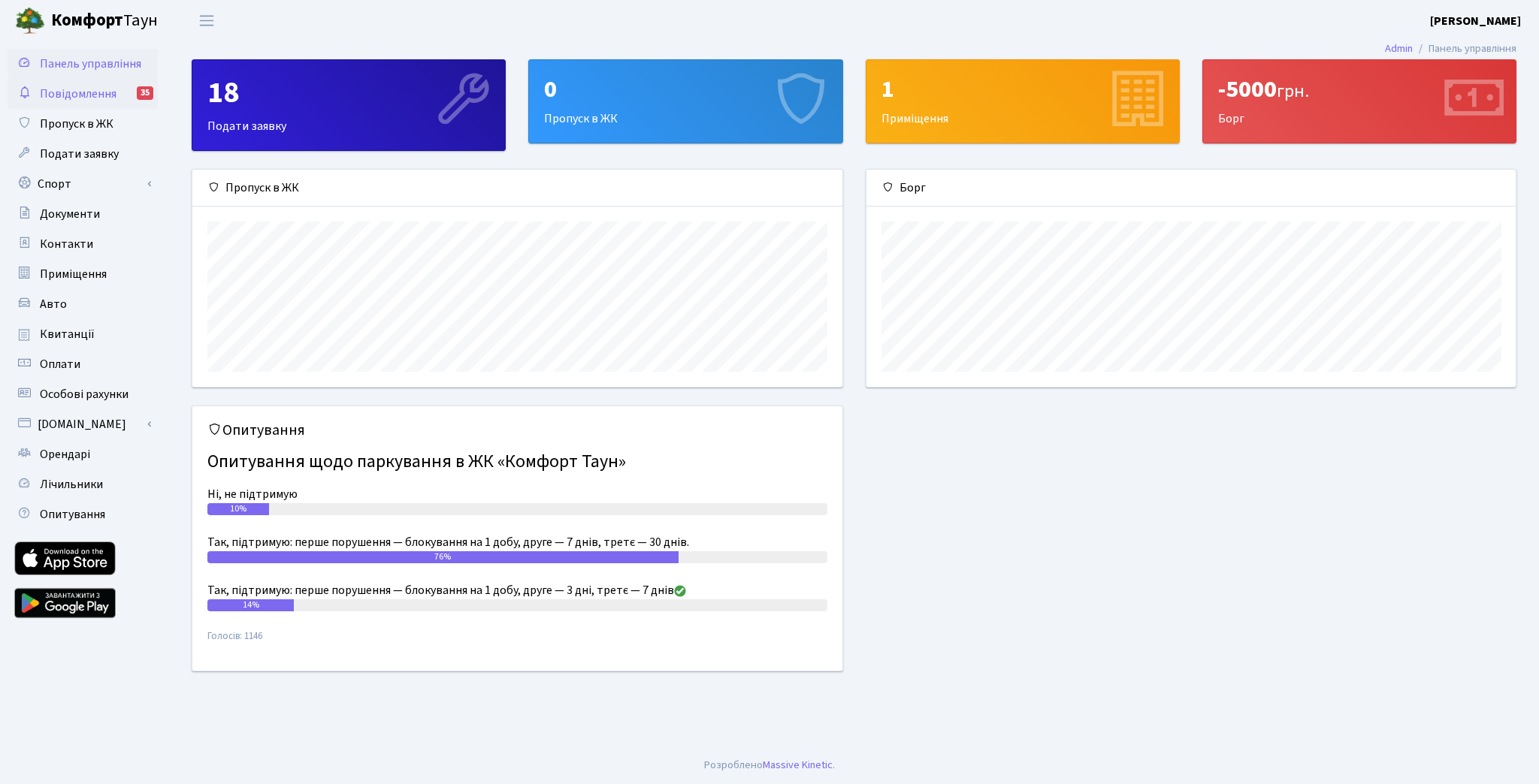
click at [76, 88] on span "Повідомлення" at bounding box center [79, 93] width 77 height 16
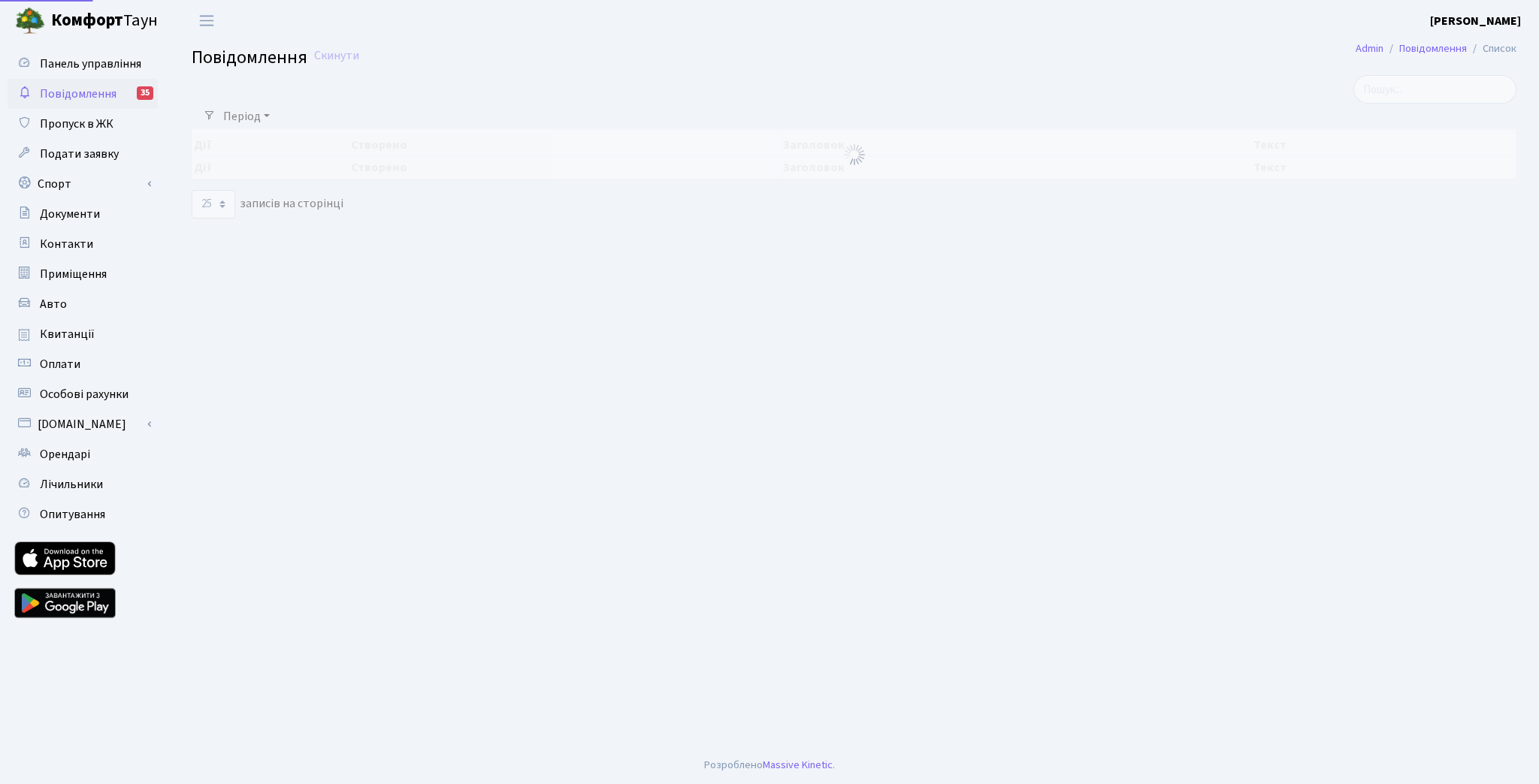
select select "25"
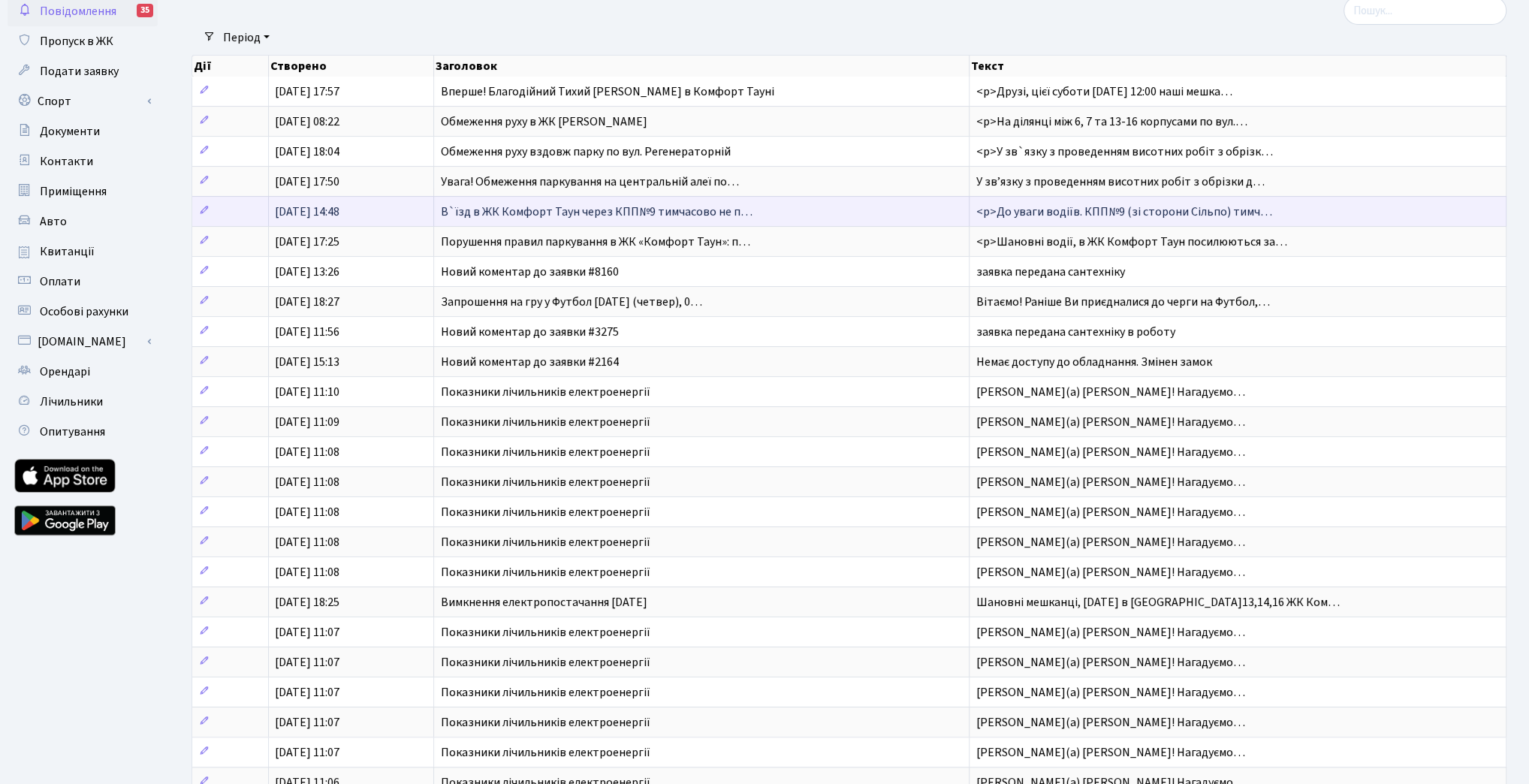
scroll to position [200, 0]
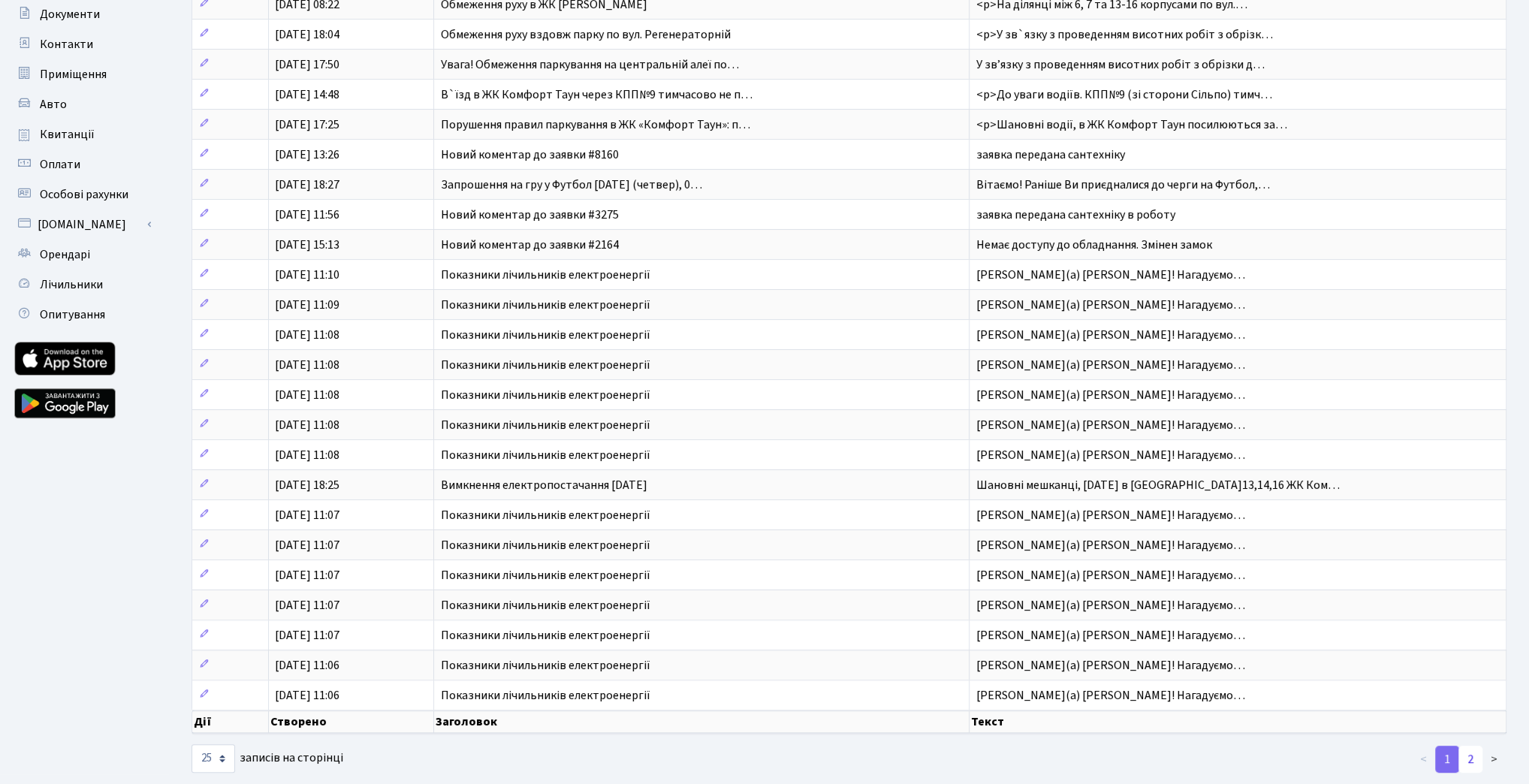
click at [1476, 746] on link "2" at bounding box center [1471, 759] width 24 height 27
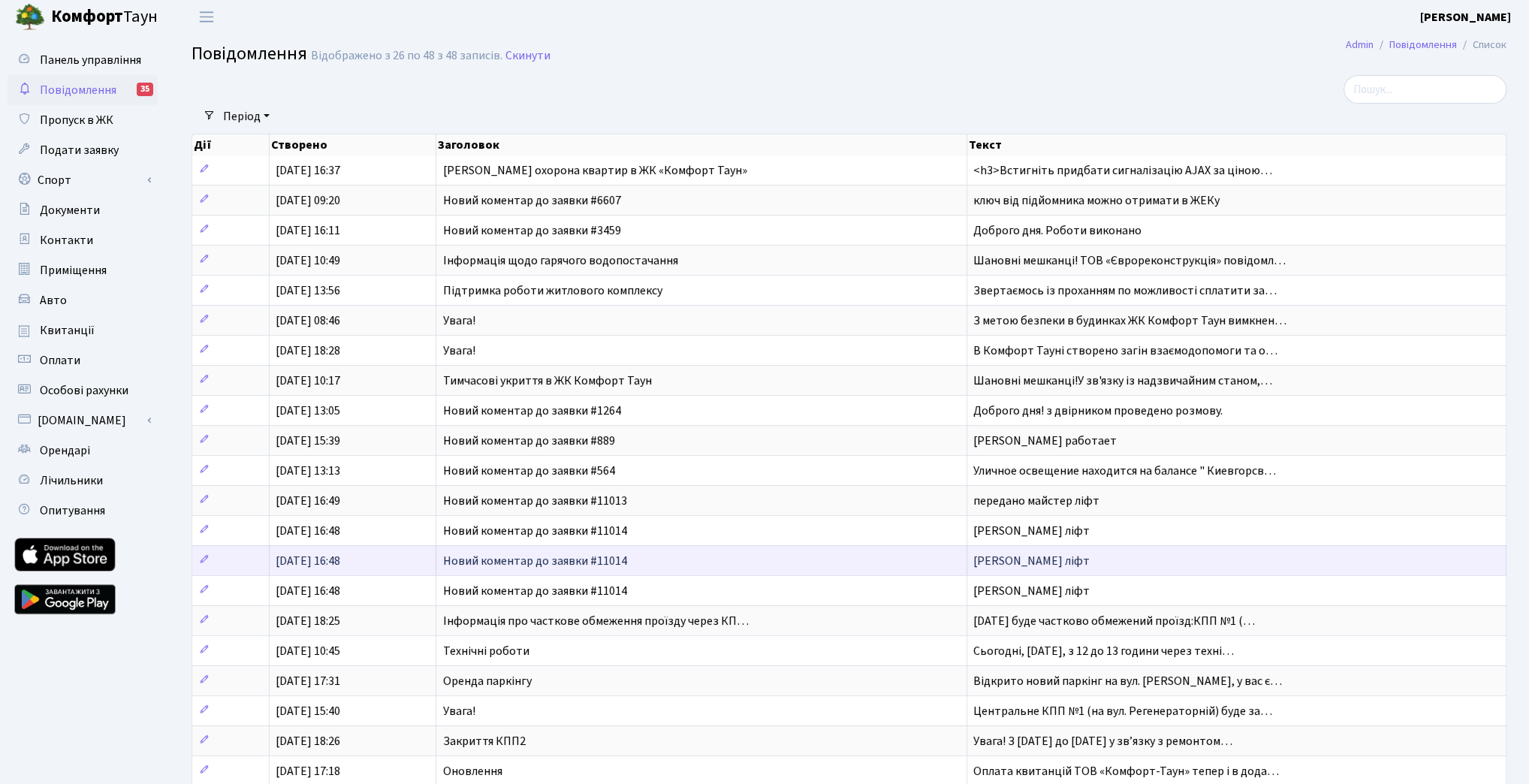
scroll to position [0, 0]
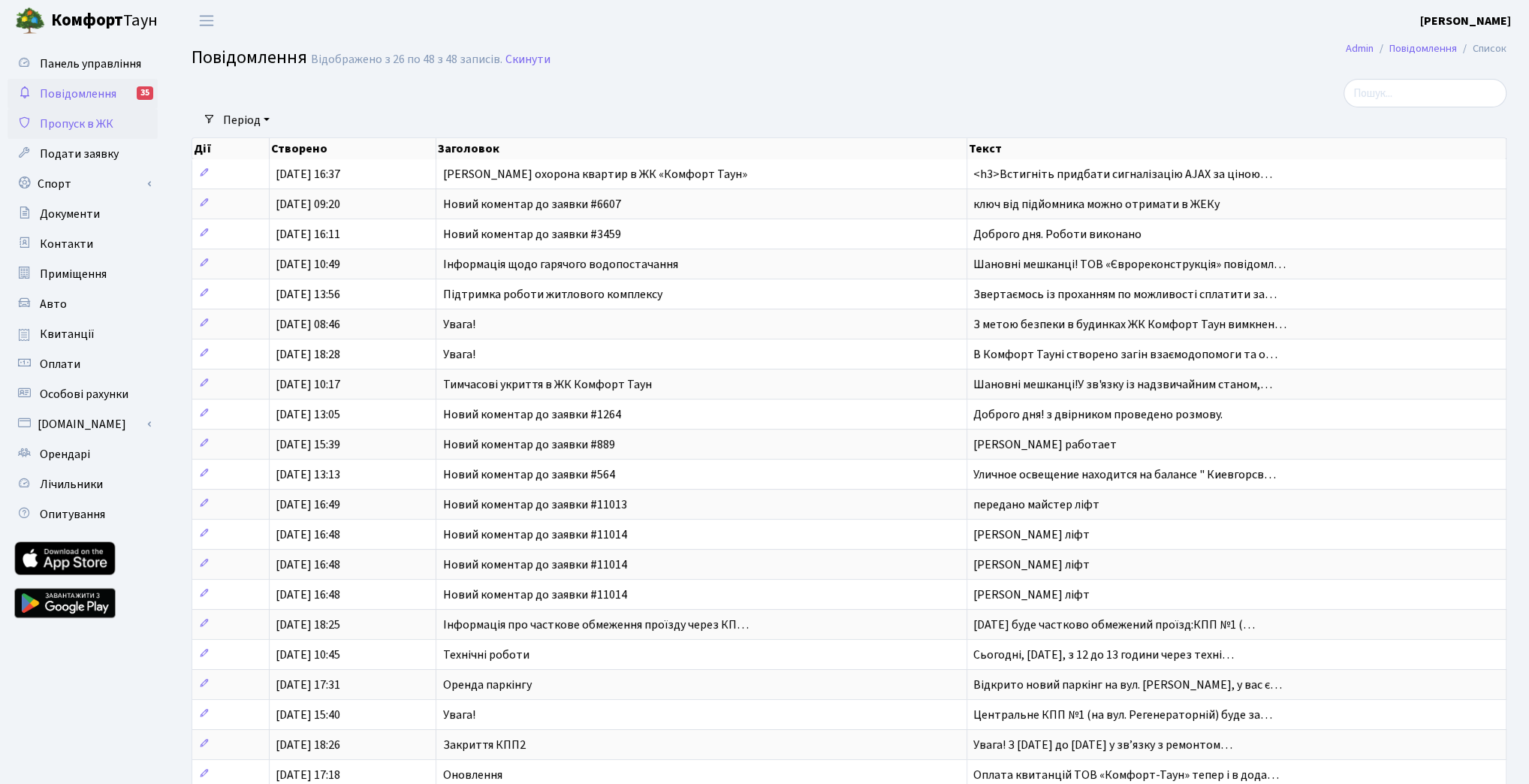
click at [67, 129] on span "Пропуск в ЖК" at bounding box center [77, 123] width 74 height 16
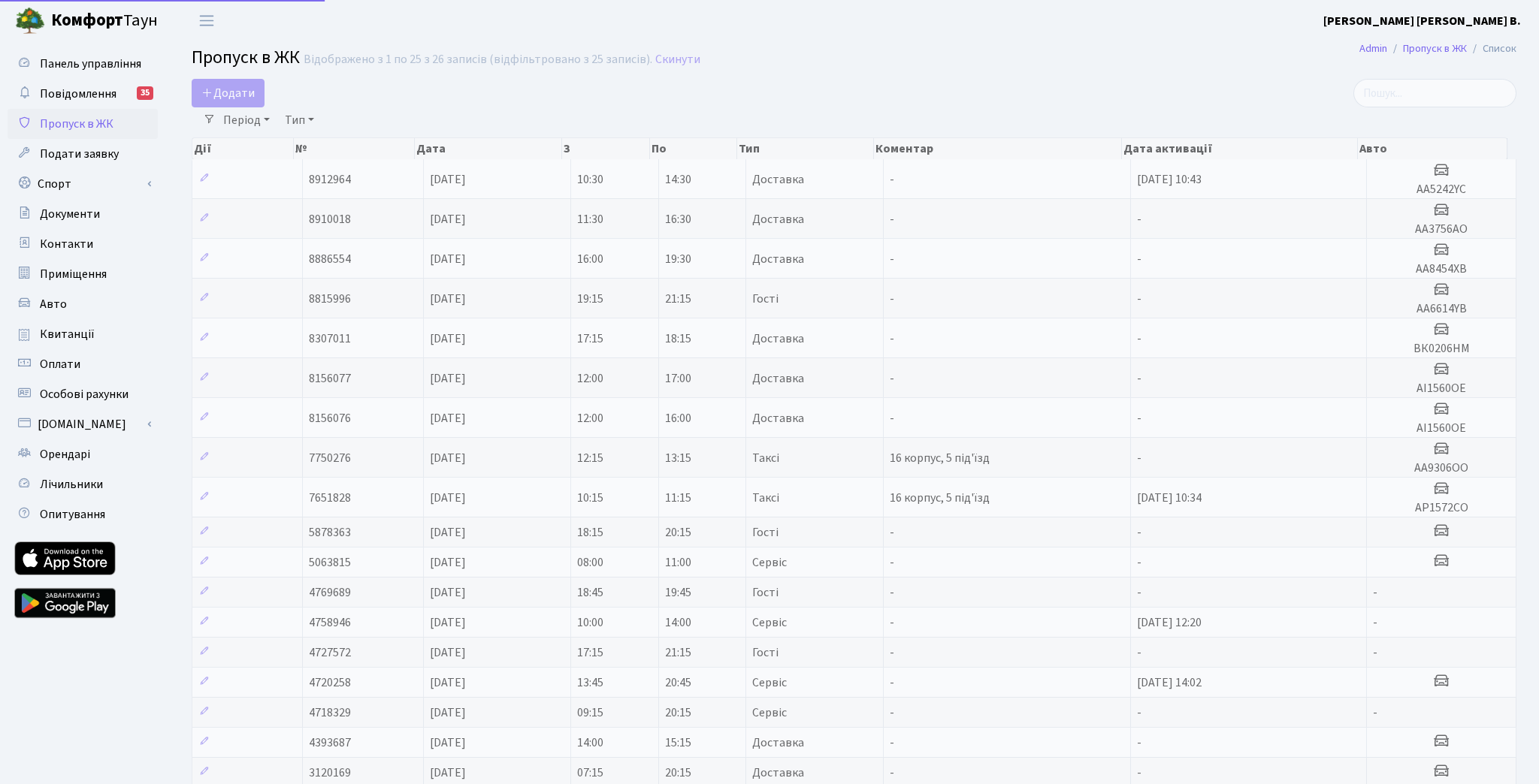
select select "25"
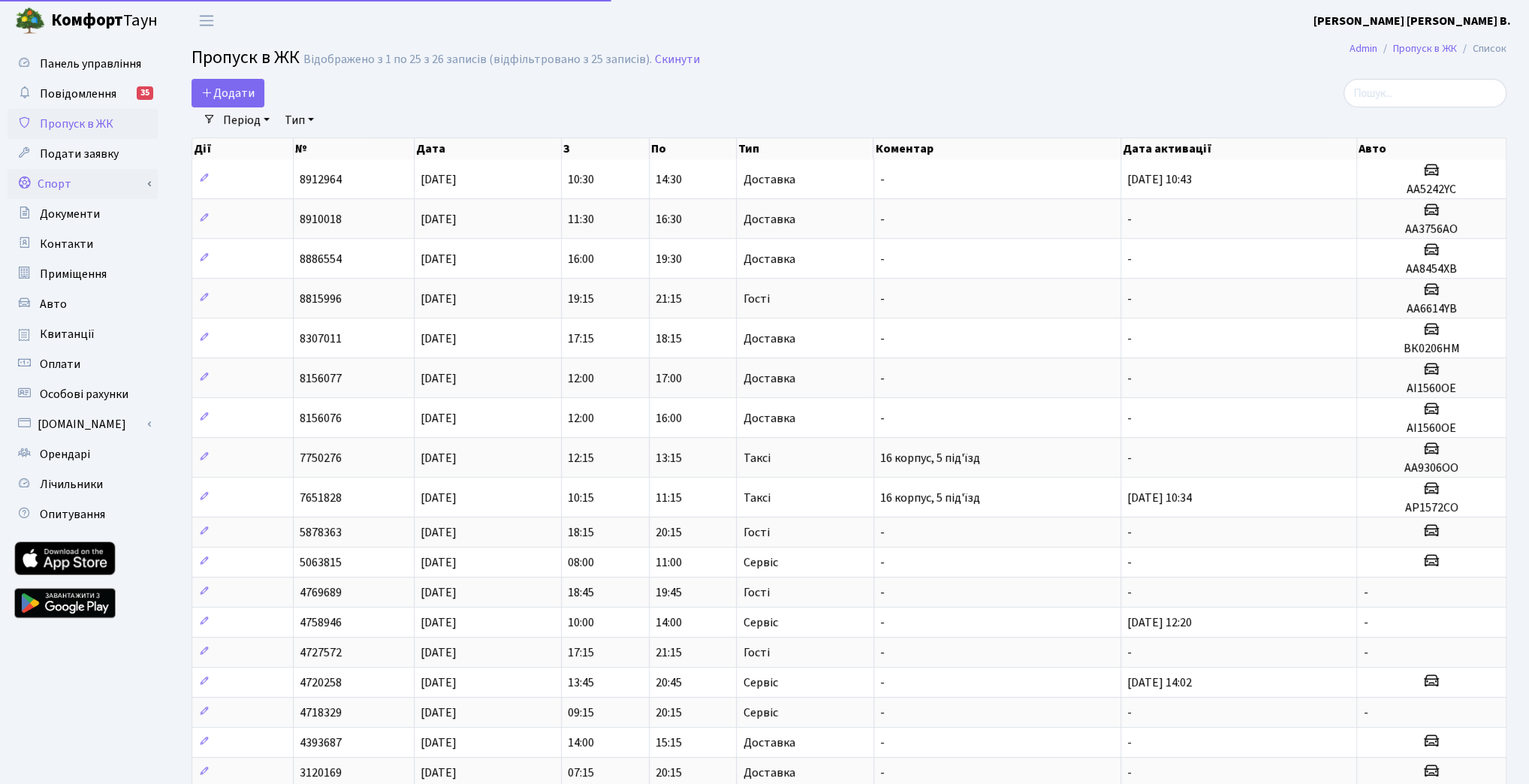
click at [116, 177] on link "Спорт" at bounding box center [83, 184] width 151 height 30
click at [106, 219] on link "Документи" at bounding box center [83, 214] width 151 height 30
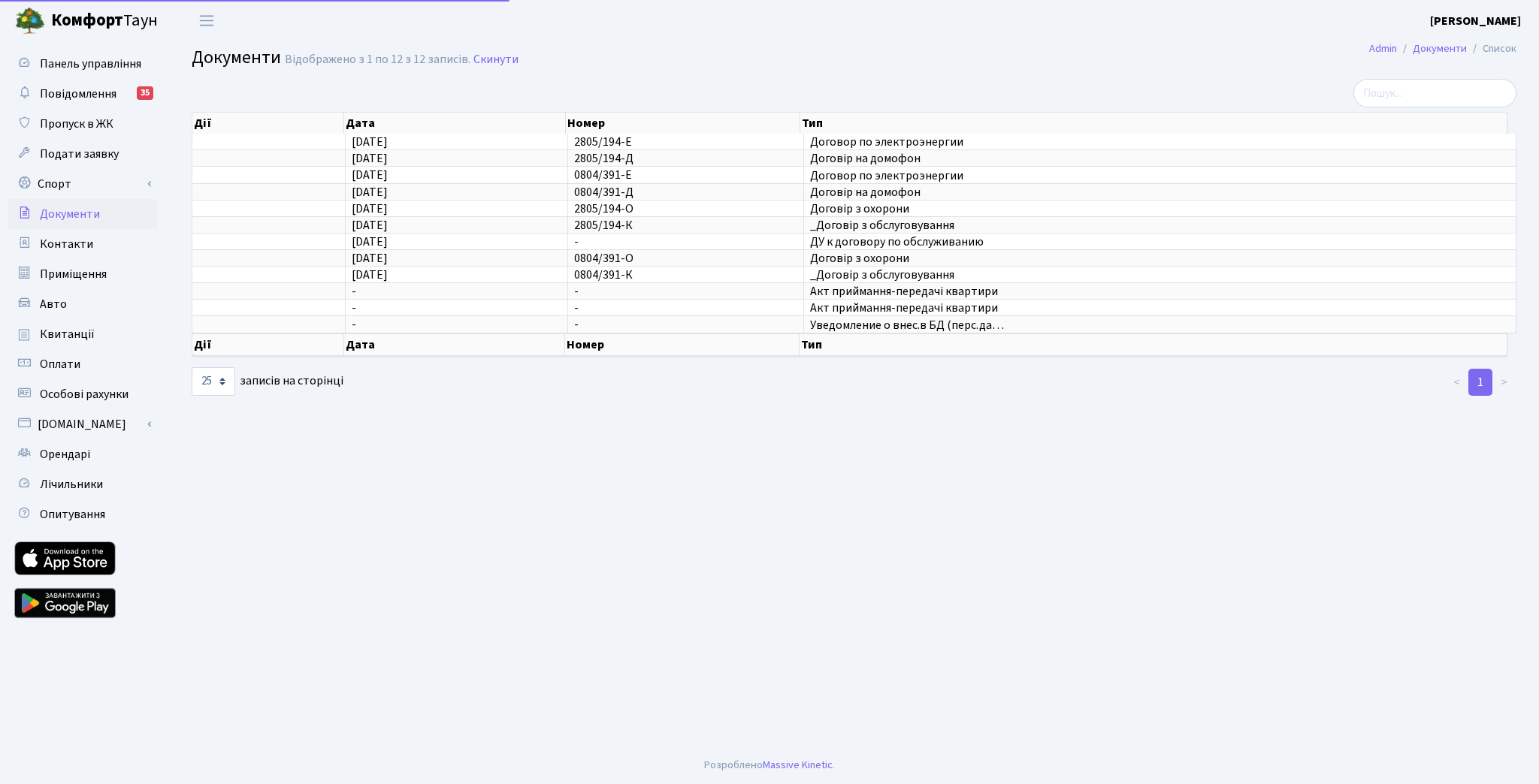
select select "25"
click at [123, 186] on link "Спорт" at bounding box center [83, 184] width 151 height 30
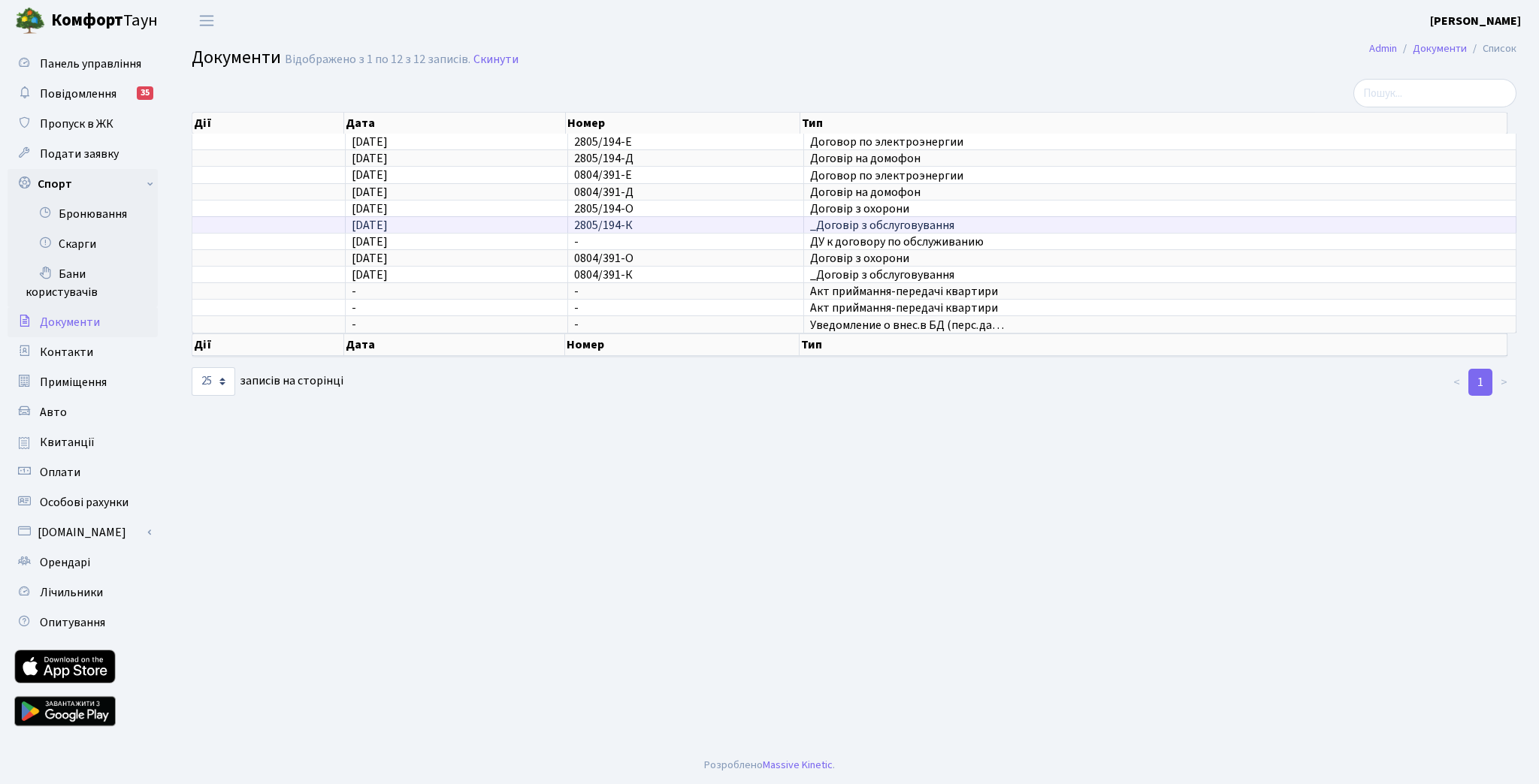
click at [861, 226] on span "_Договір з обслуговування" at bounding box center [1160, 225] width 700 height 12
click at [376, 218] on span "11.02.2019" at bounding box center [370, 225] width 36 height 16
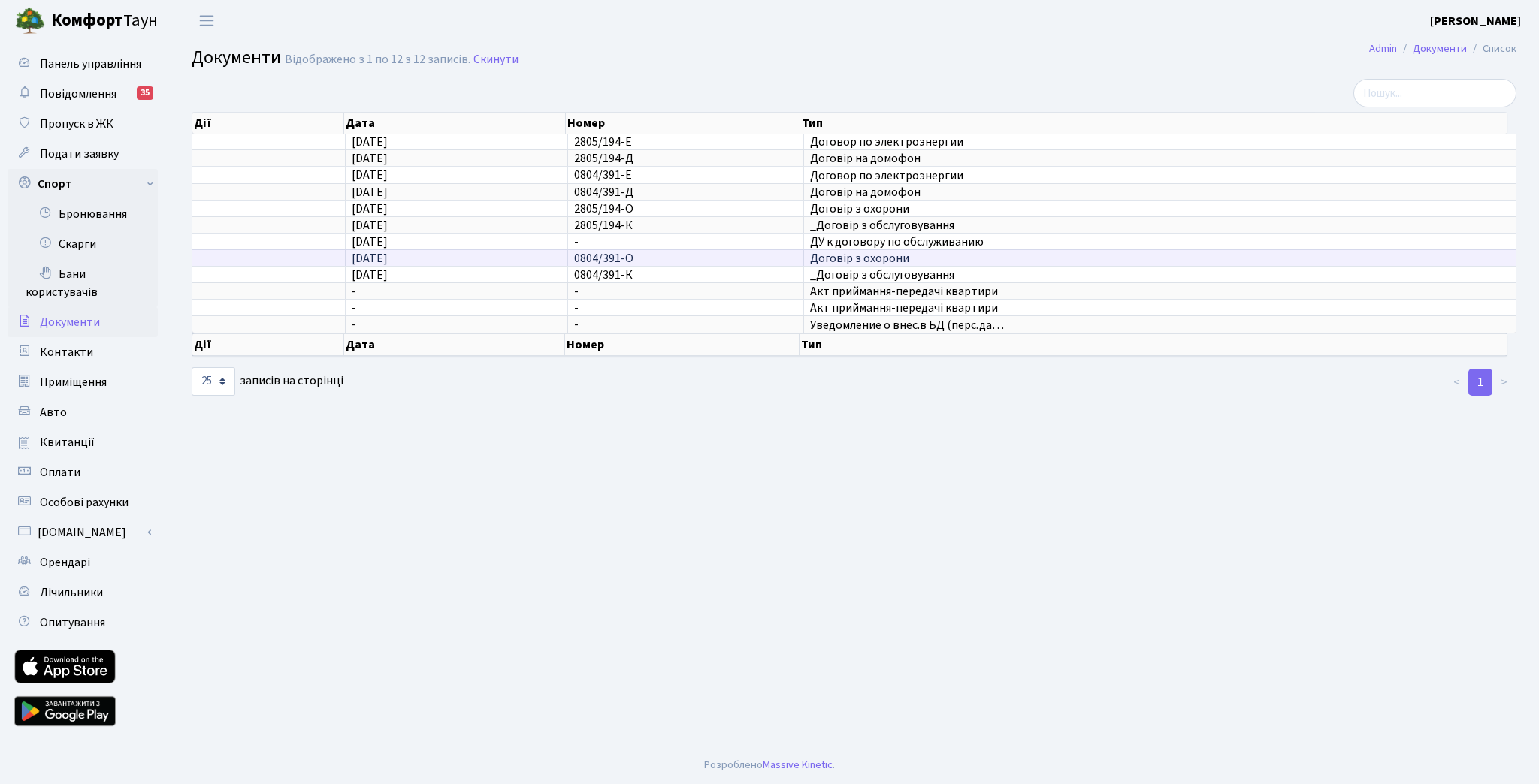
click at [838, 252] on span "Договір з охорони" at bounding box center [1160, 258] width 700 height 12
click at [839, 268] on span "_Договір з обслуговування" at bounding box center [1160, 274] width 700 height 12
click at [848, 236] on span "ДУ к договору по обслуживанию" at bounding box center [1160, 242] width 700 height 12
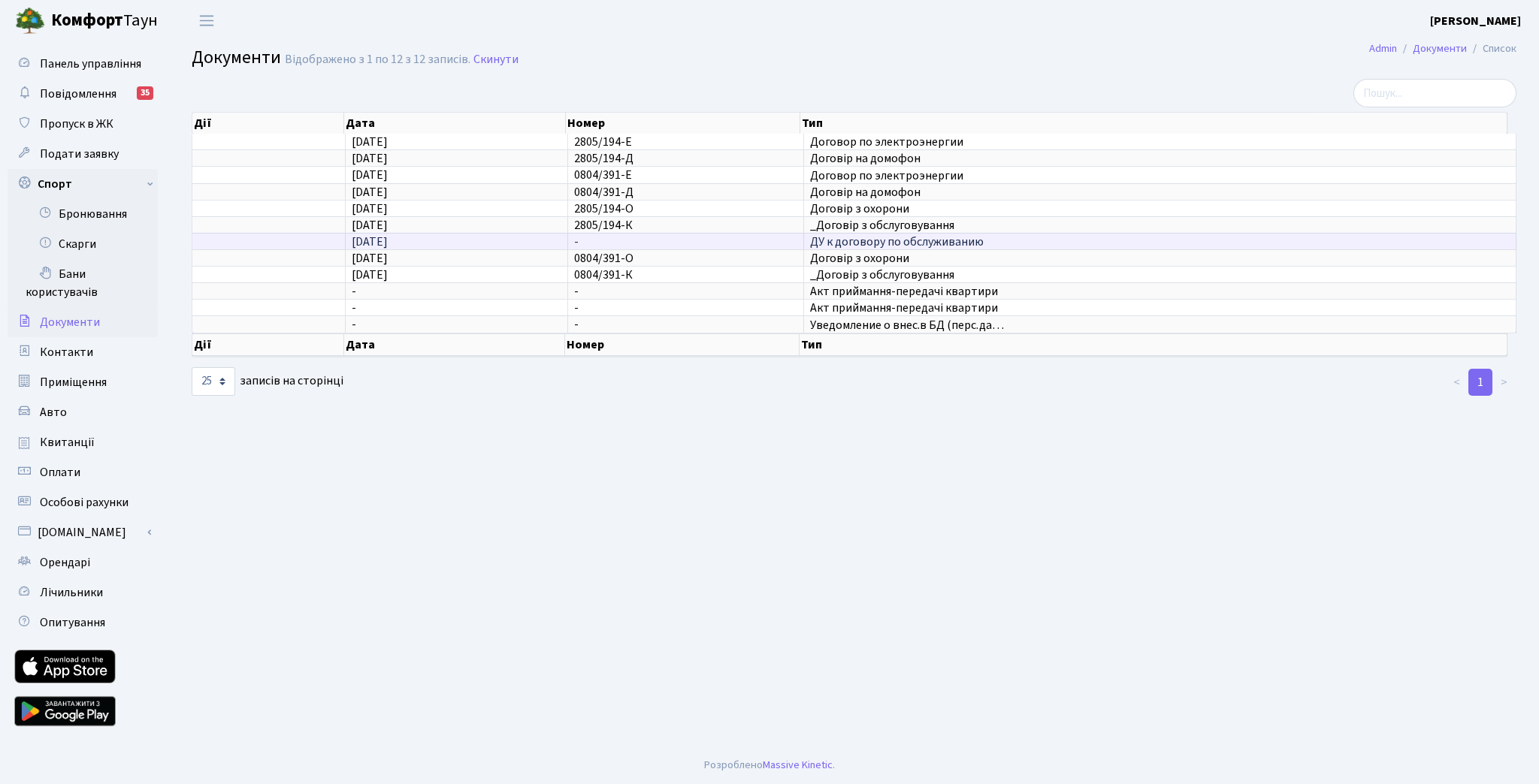
click at [848, 236] on span "ДУ к договору по обслуживанию" at bounding box center [1160, 242] width 700 height 12
click at [374, 234] on span "12.06.2013" at bounding box center [370, 241] width 36 height 16
click at [820, 315] on td "Уведомление о внес.в БД (перс.да…" at bounding box center [1160, 323] width 713 height 16
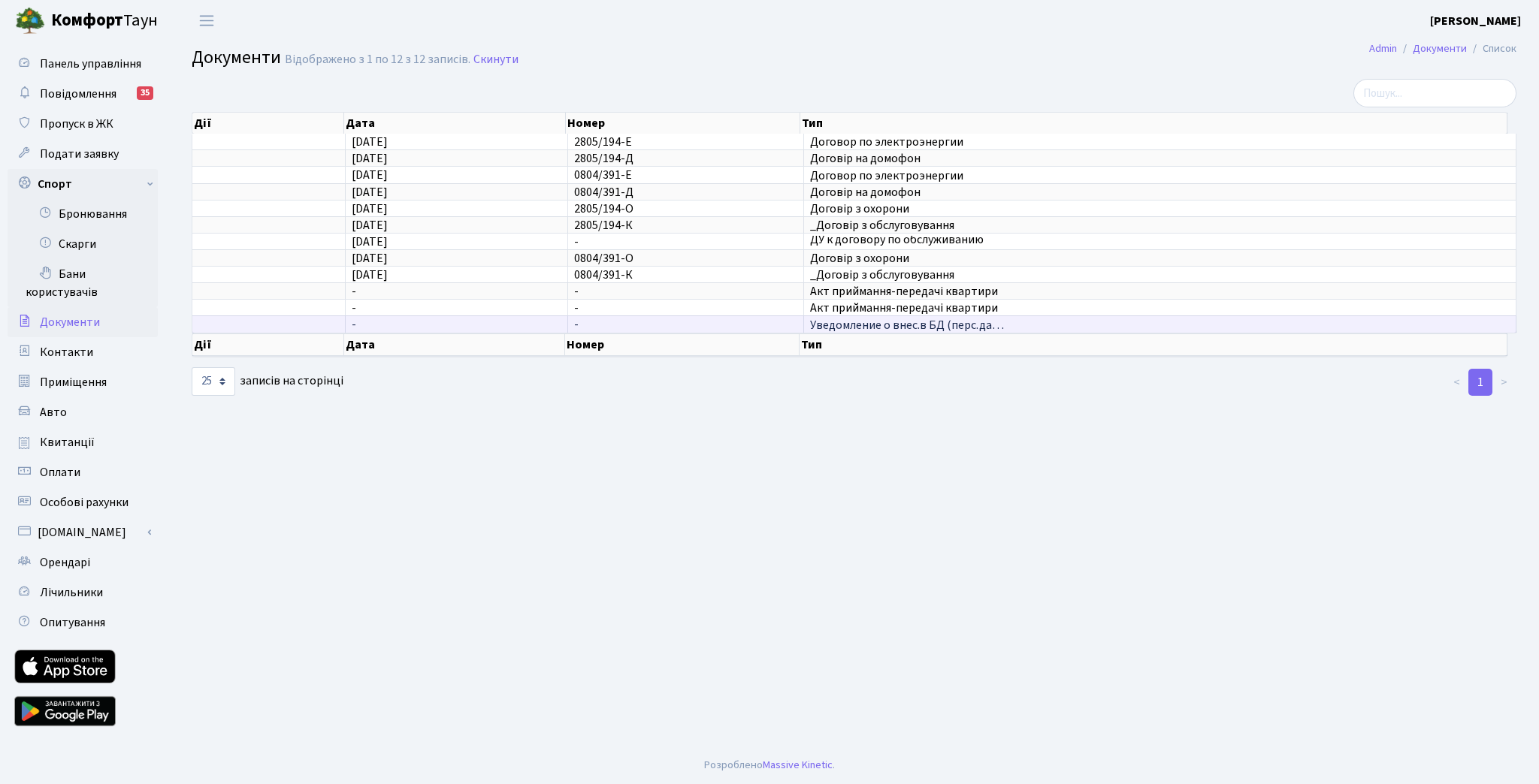
click at [820, 315] on td "Уведомление о внес.в БД (перс.да…" at bounding box center [1160, 323] width 713 height 16
click at [840, 293] on td "Акт приймання-передачі квартири" at bounding box center [1160, 290] width 713 height 16
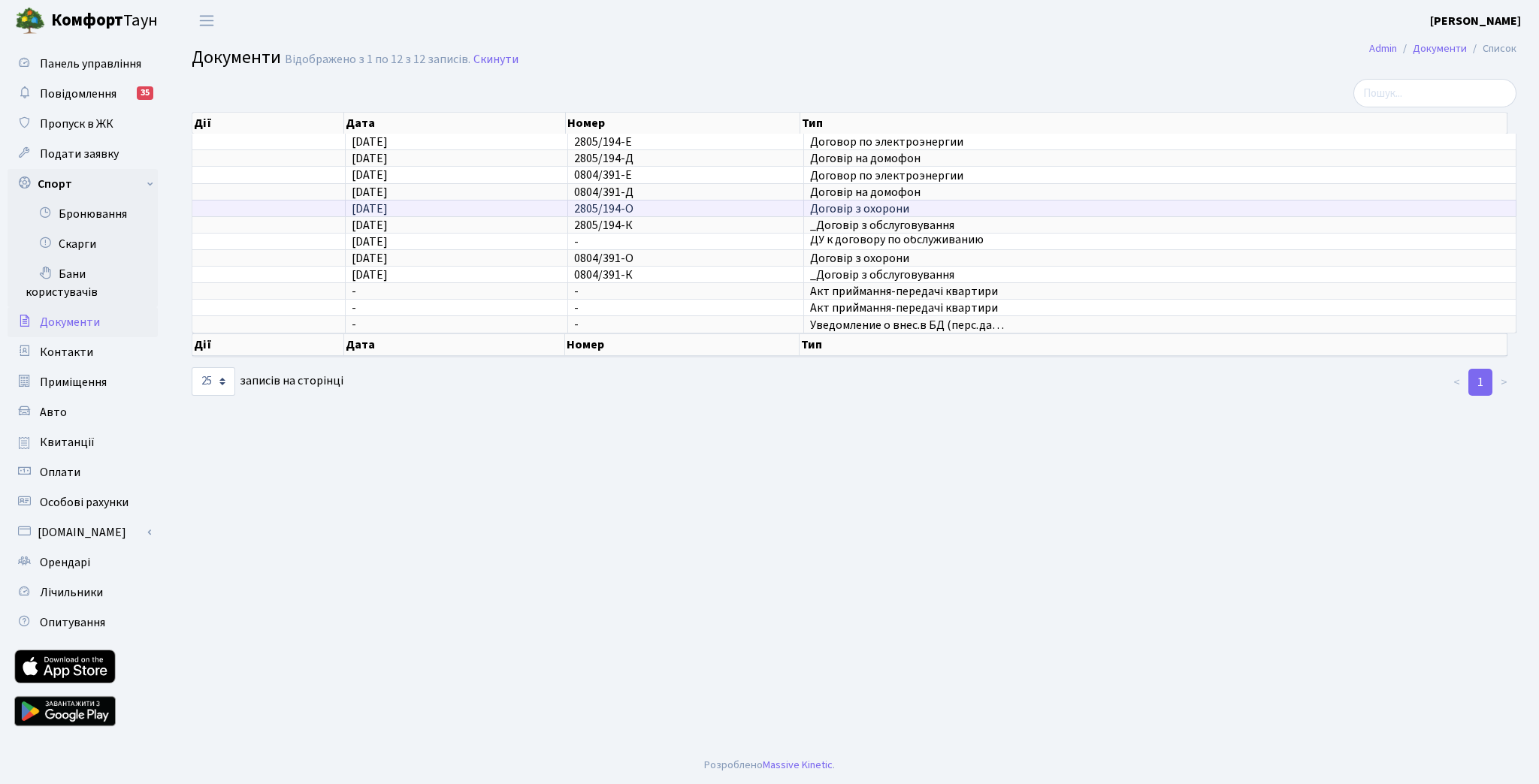
click at [900, 216] on td "_Договір з обслуговування" at bounding box center [1160, 224] width 713 height 16
drag, startPoint x: 918, startPoint y: 180, endPoint x: 895, endPoint y: 282, distance: 104.6
click at [897, 275] on tbody "29.03.2019 2805/194-Е Договор по электроэнергии 29.03.2019 2805/194-Д Договір н…" at bounding box center [855, 233] width 1324 height 198
click at [894, 286] on span "Акт приймання-передачі квартири" at bounding box center [1160, 292] width 700 height 12
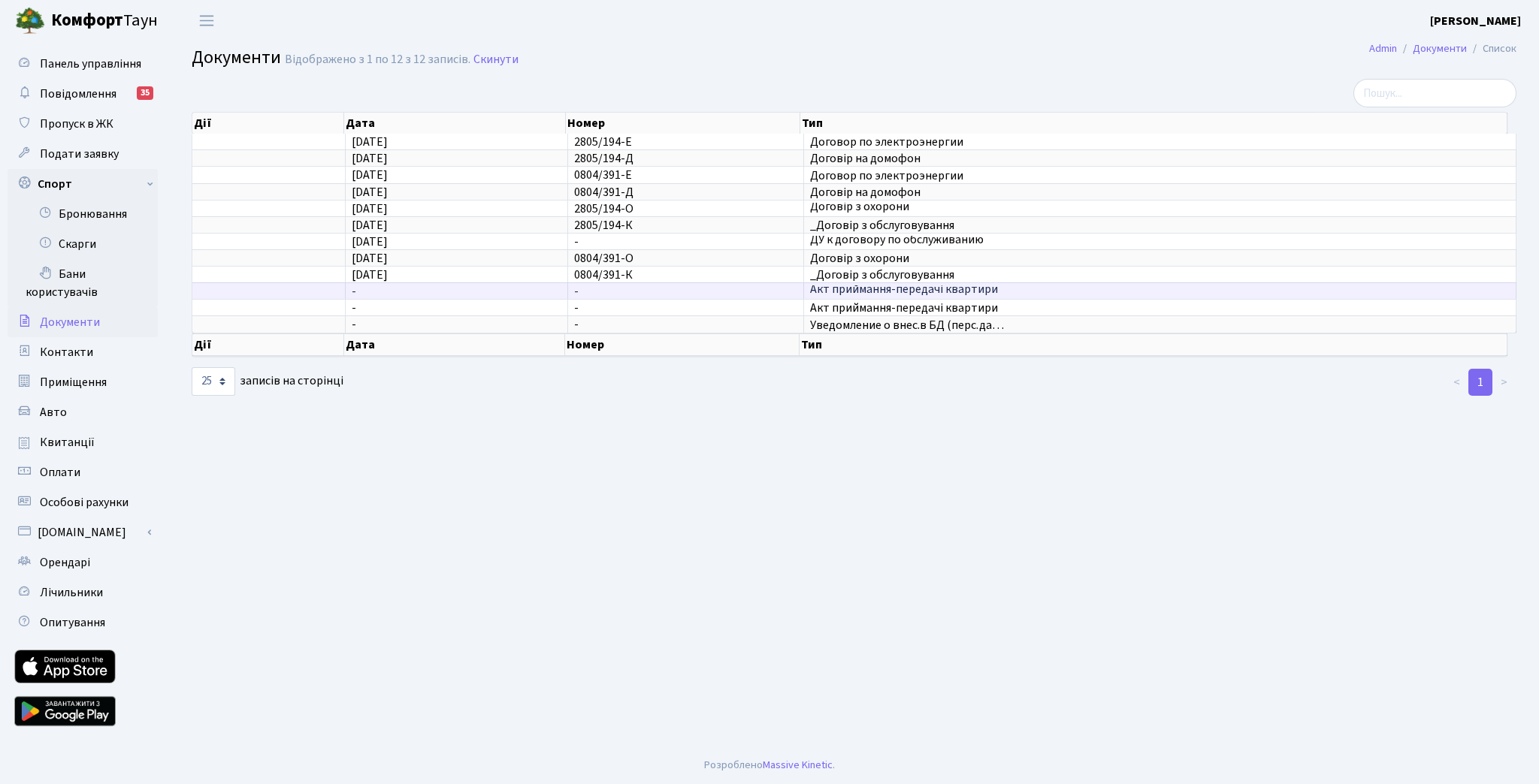
scroll to position [0, 0]
click at [93, 353] on link "Контакти" at bounding box center [83, 351] width 151 height 30
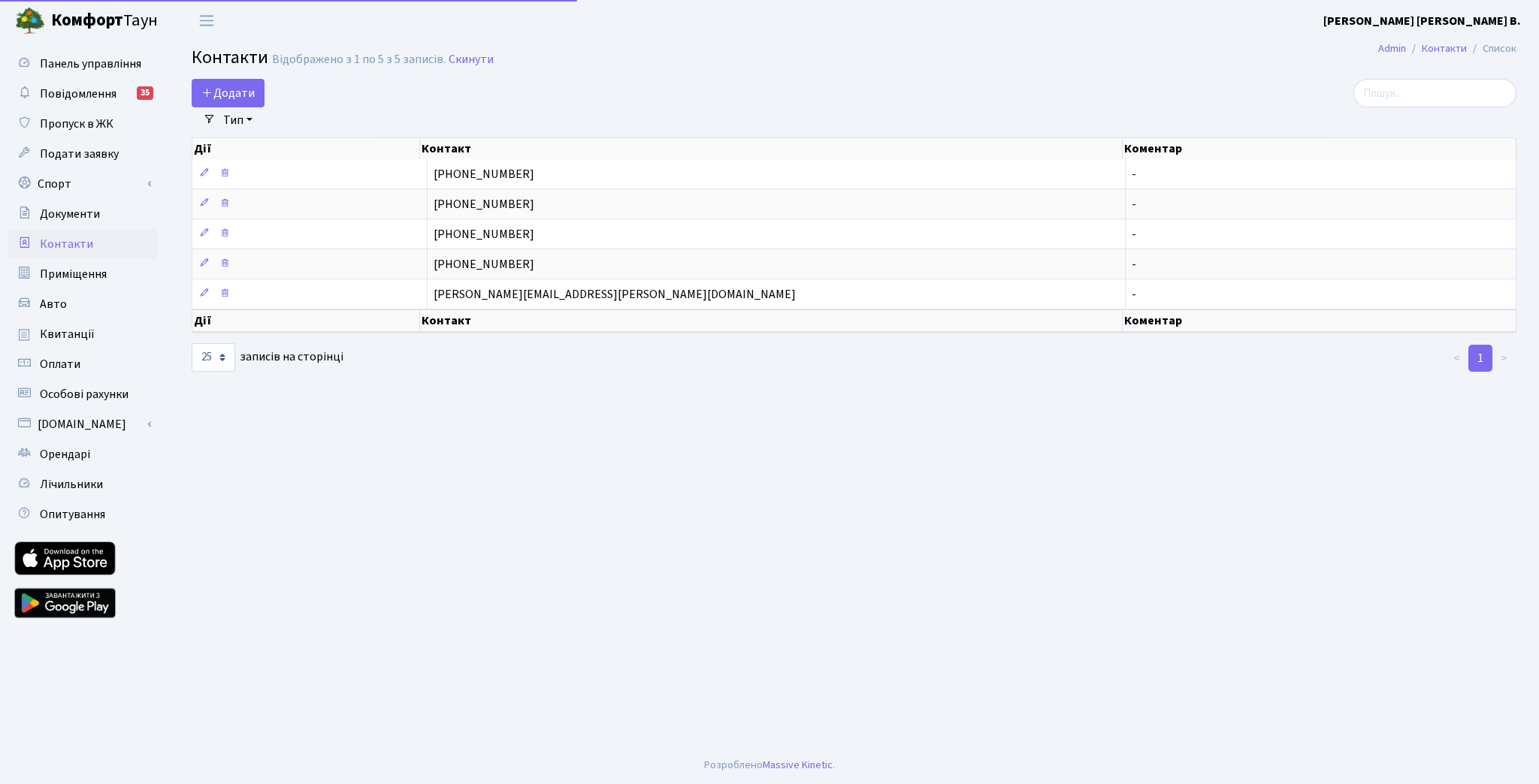
select select "25"
click at [110, 432] on link "[DOMAIN_NAME]" at bounding box center [83, 424] width 151 height 30
